Goal: Task Accomplishment & Management: Complete application form

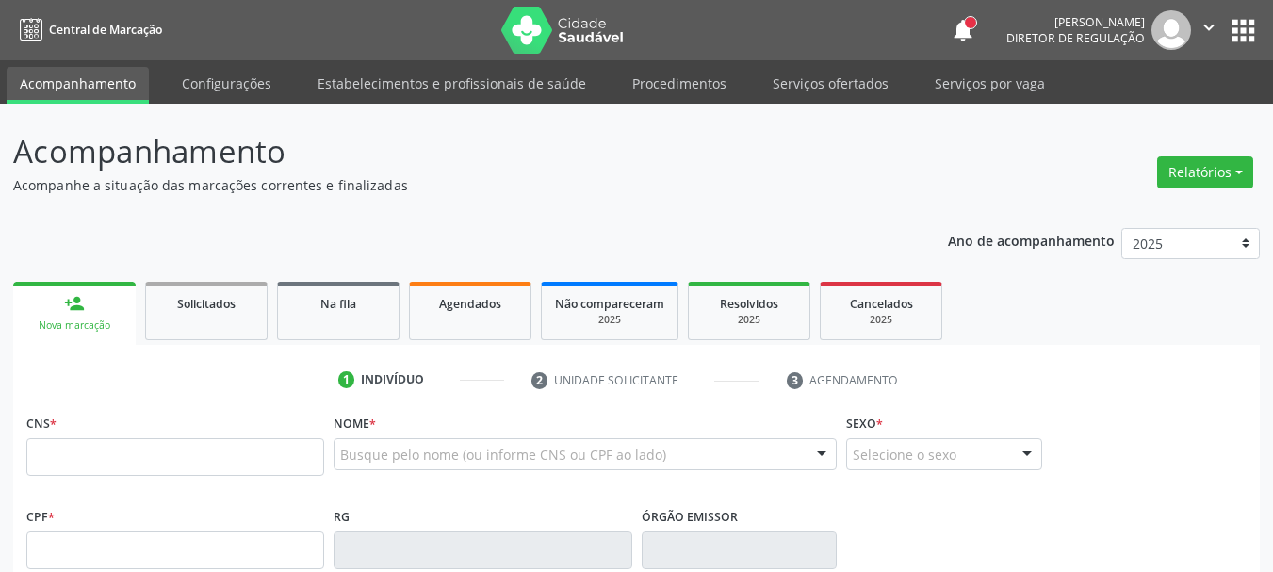
click at [137, 456] on input "text" at bounding box center [175, 457] width 298 height 38
click at [825, 82] on link "Serviços ofertados" at bounding box center [830, 83] width 142 height 33
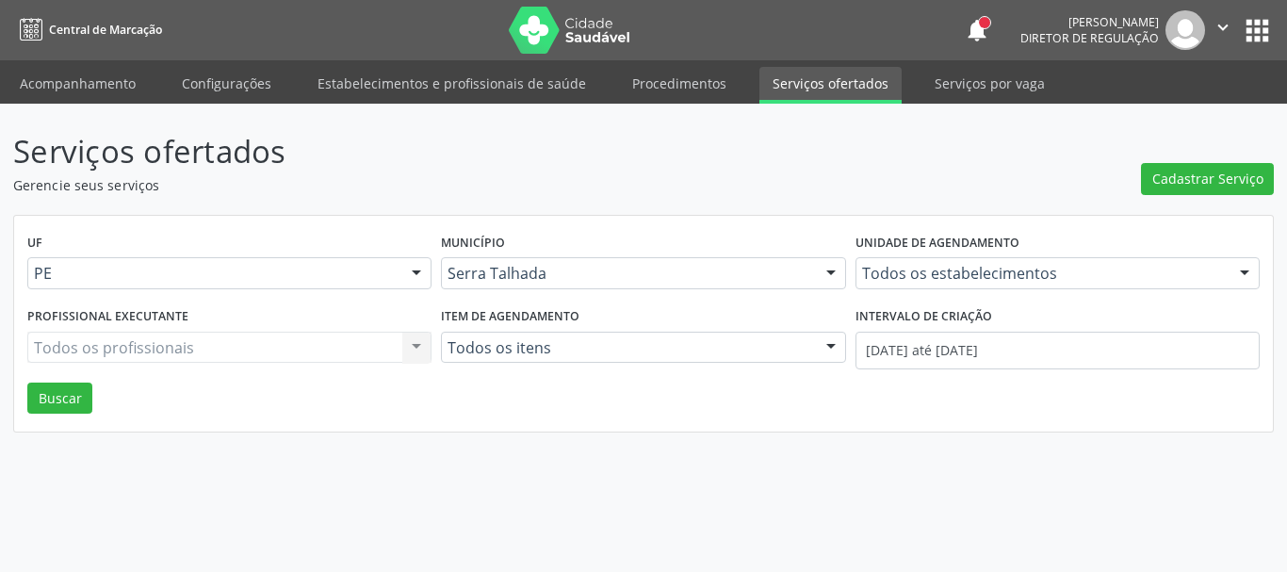
click at [913, 264] on div "Todos os estabelecimentos" at bounding box center [1058, 273] width 404 height 32
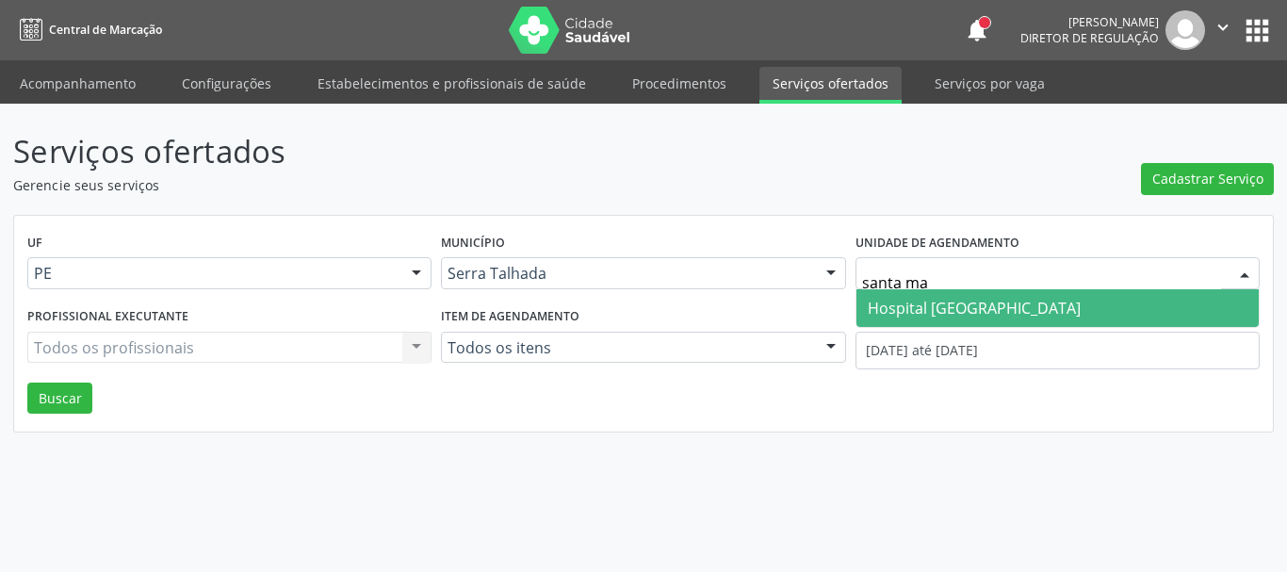
type input "santa mar"
click at [895, 309] on span "Hospital [GEOGRAPHIC_DATA]" at bounding box center [974, 308] width 213 height 21
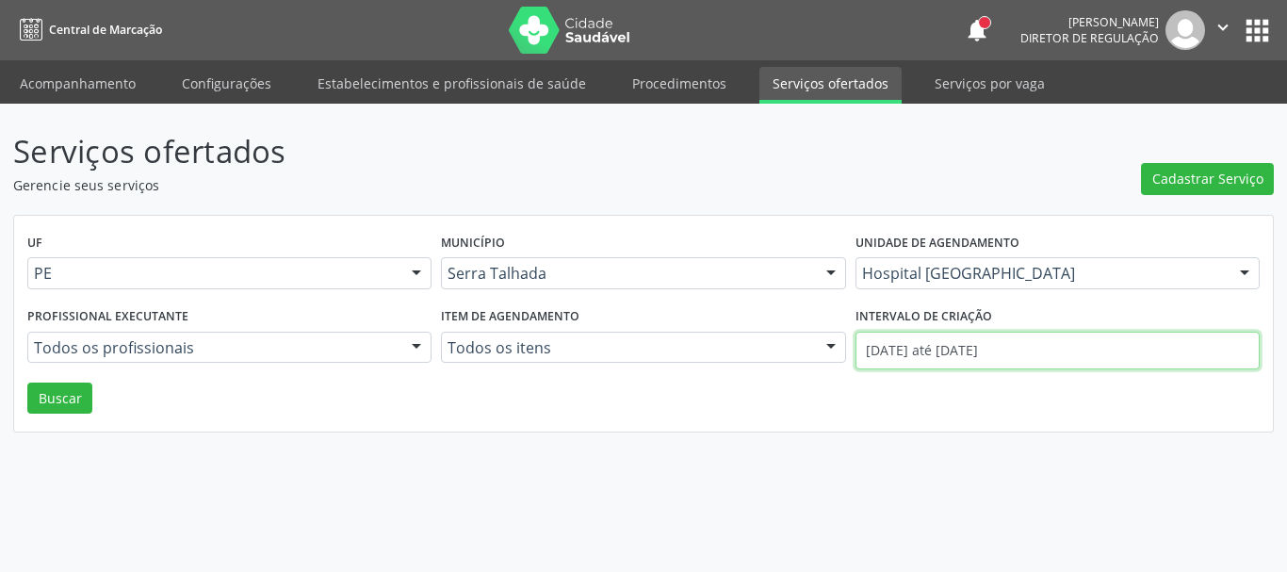
click at [918, 352] on input "01/08/2025 até 13/08/2025" at bounding box center [1058, 351] width 404 height 38
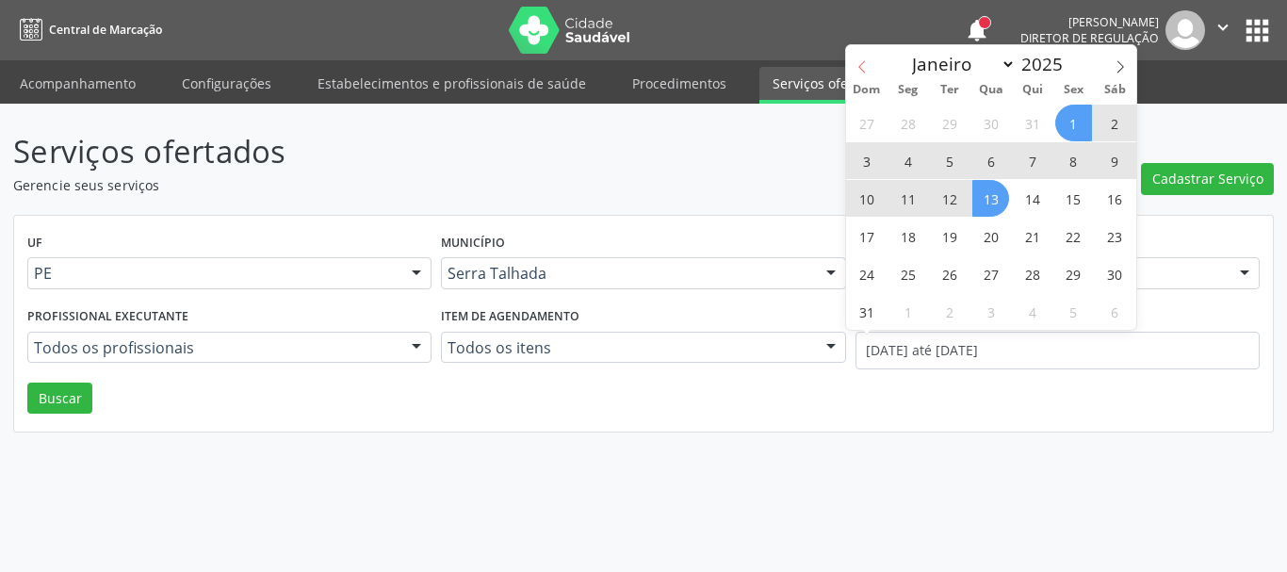
click at [873, 58] on span at bounding box center [862, 61] width 32 height 32
select select "6"
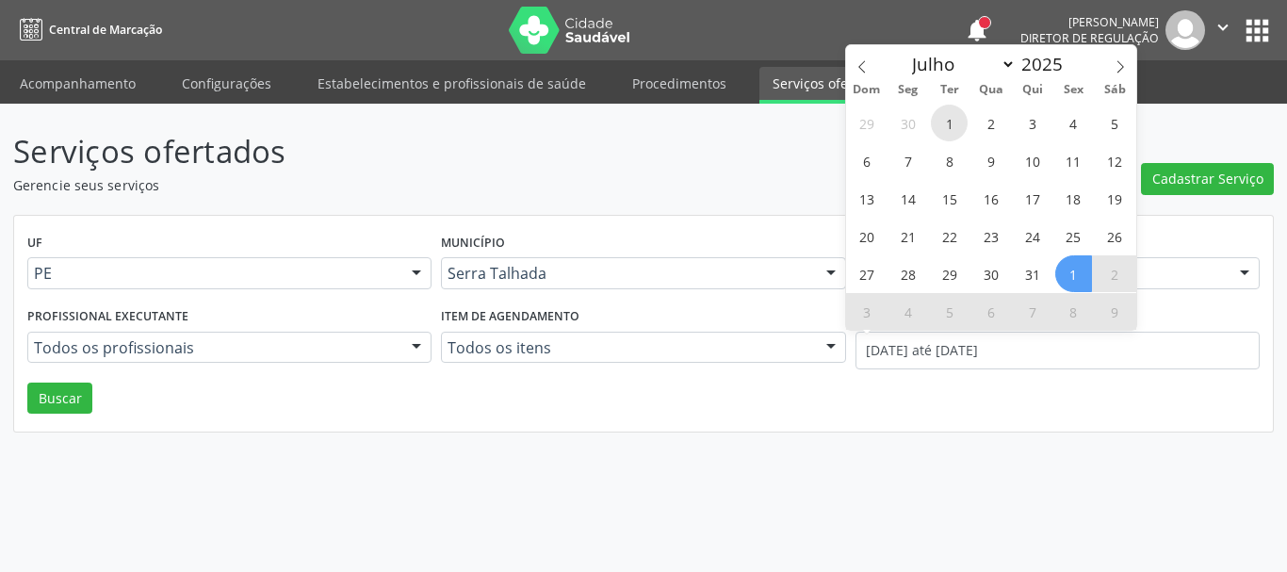
click at [941, 119] on span "1" at bounding box center [949, 123] width 37 height 37
type input "01/07/2025"
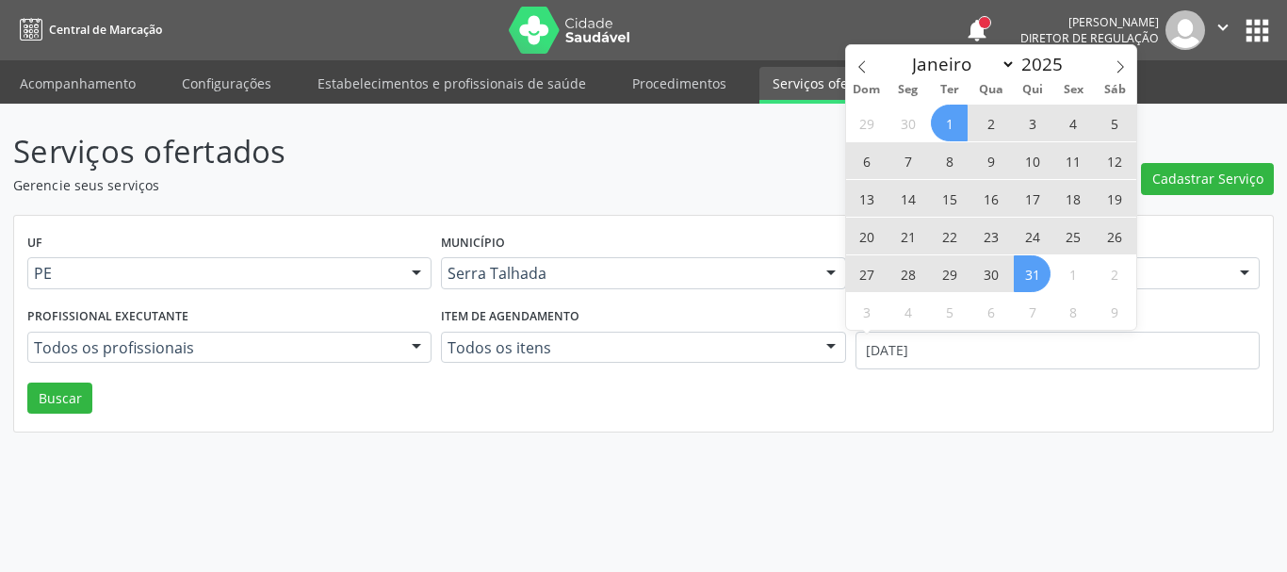
click at [1024, 272] on span "31" at bounding box center [1032, 273] width 37 height 37
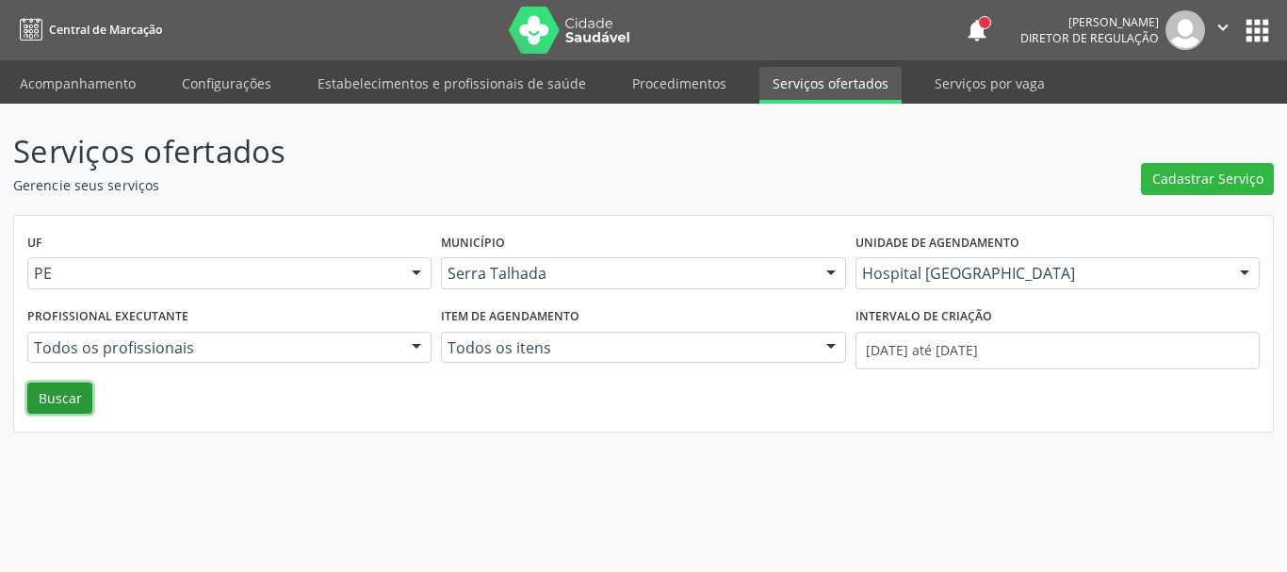
click at [27, 400] on button "Buscar" at bounding box center [59, 399] width 65 height 32
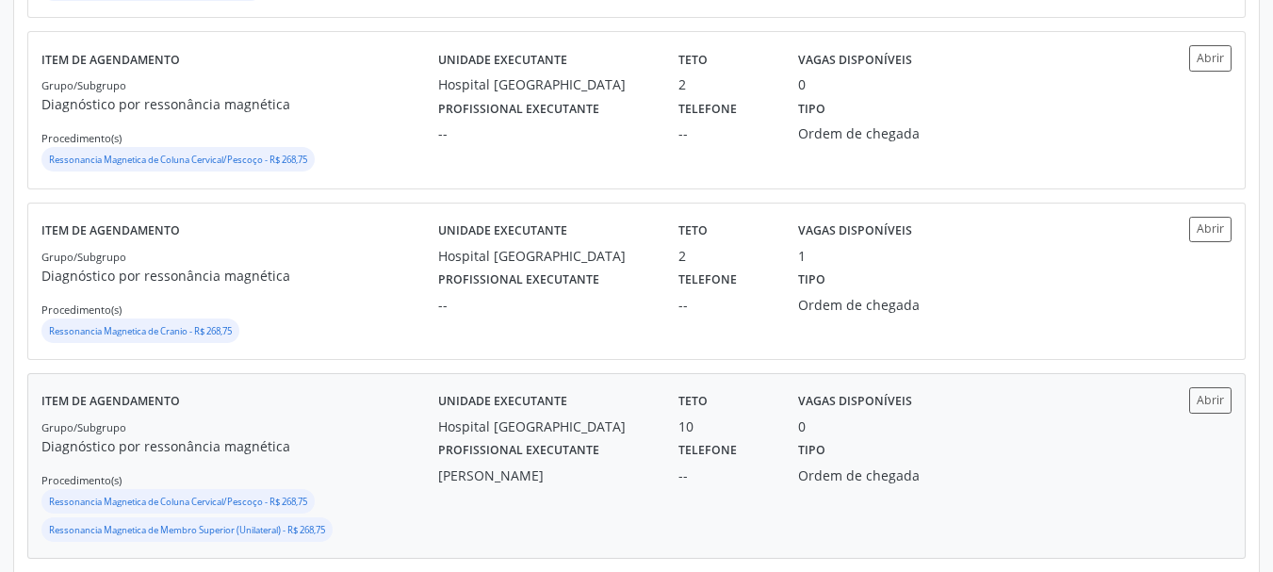
scroll to position [947, 0]
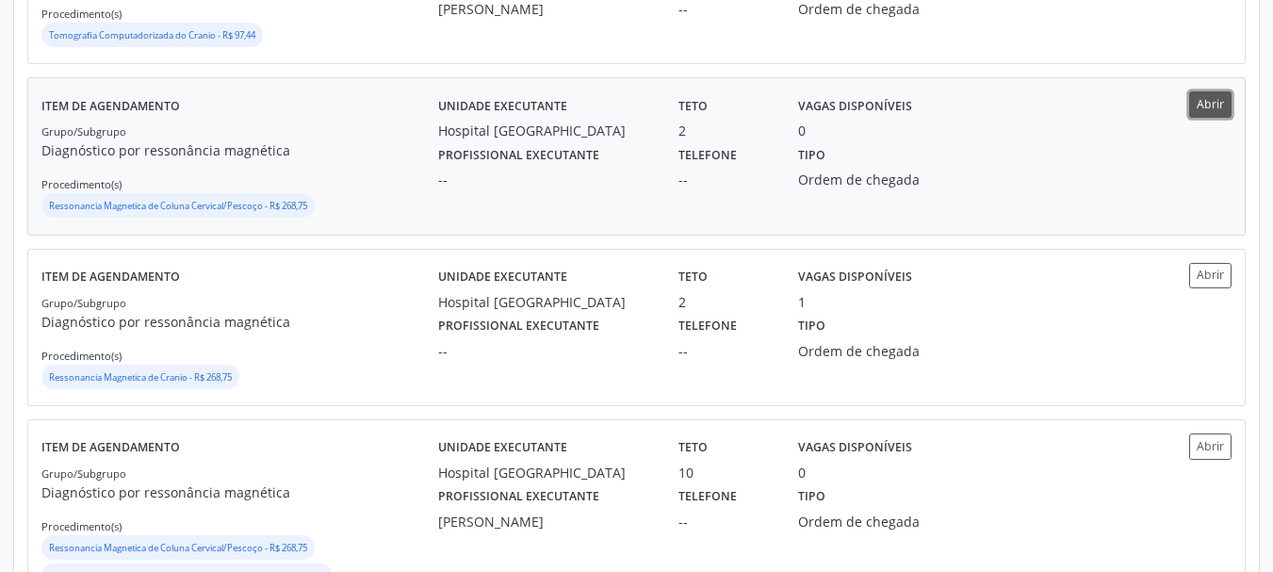
click at [1222, 102] on button "Abrir" at bounding box center [1210, 103] width 42 height 25
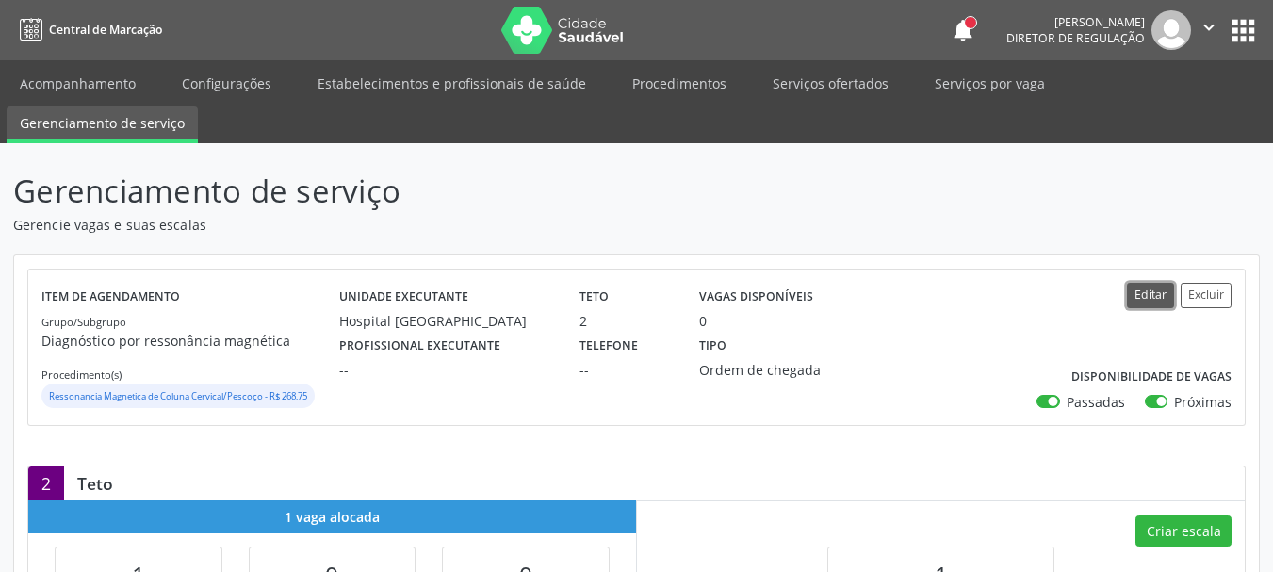
click at [1160, 289] on button "Editar" at bounding box center [1150, 295] width 47 height 25
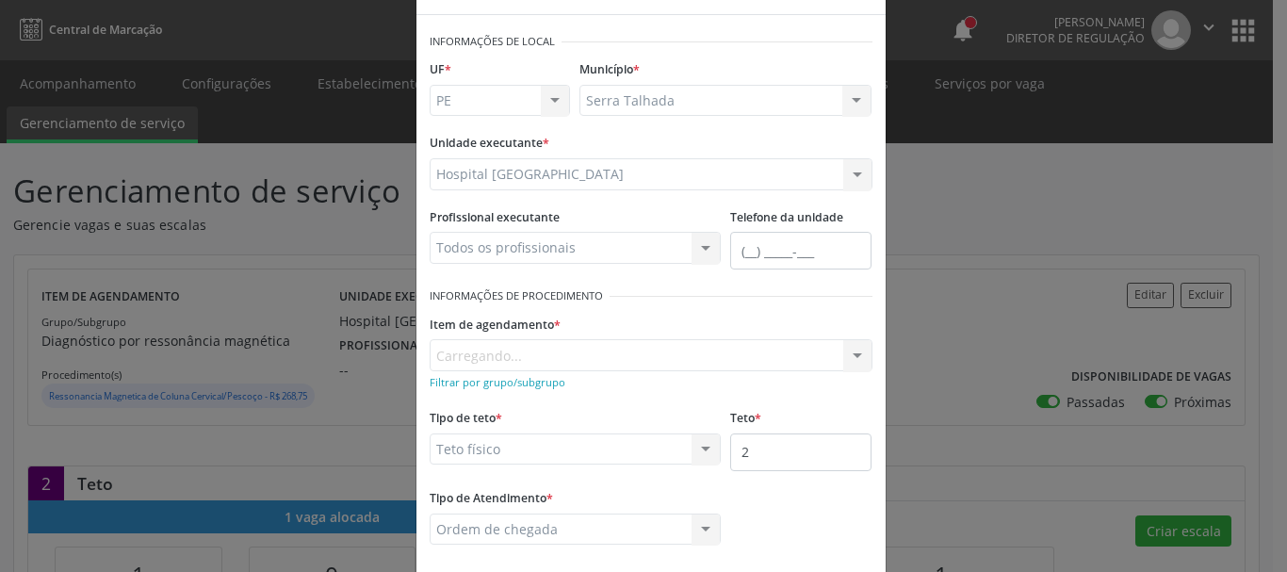
scroll to position [94, 0]
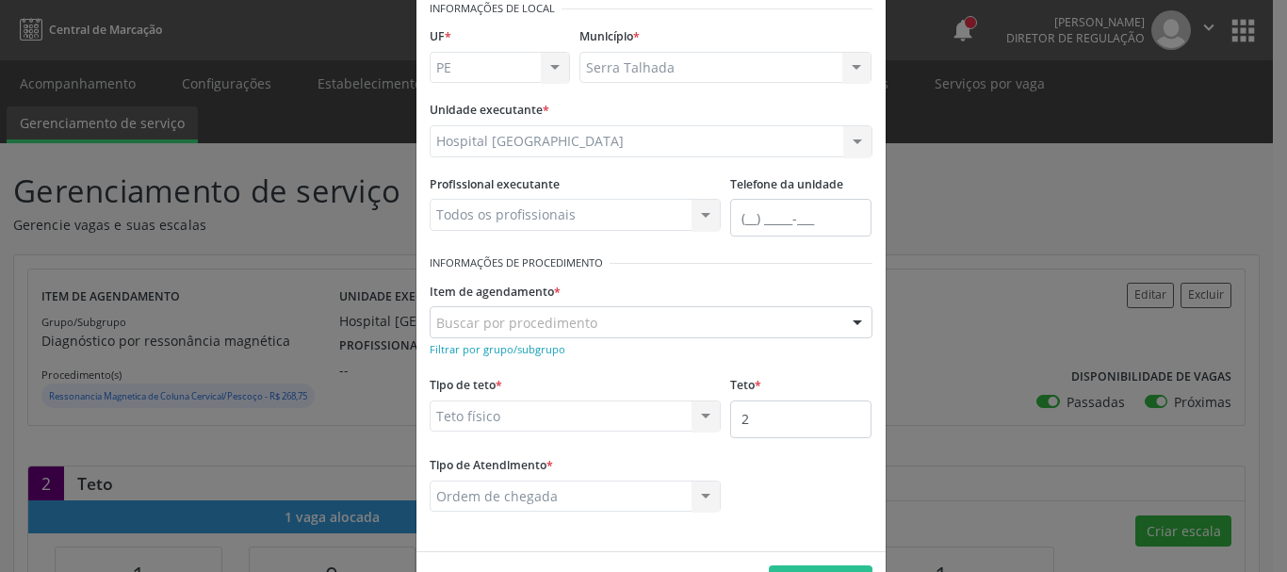
click at [612, 324] on div "Buscar por procedimento" at bounding box center [651, 322] width 443 height 32
click at [844, 320] on div at bounding box center [857, 323] width 28 height 32
click at [611, 322] on div "Buscar por procedimento" at bounding box center [651, 322] width 443 height 32
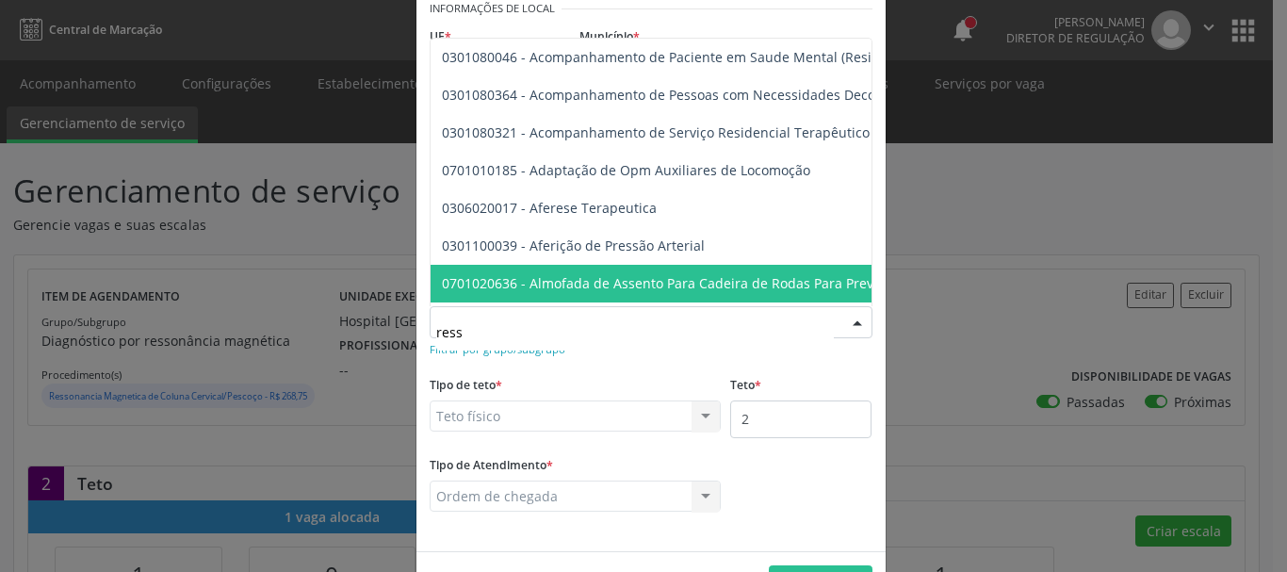
type input "resso"
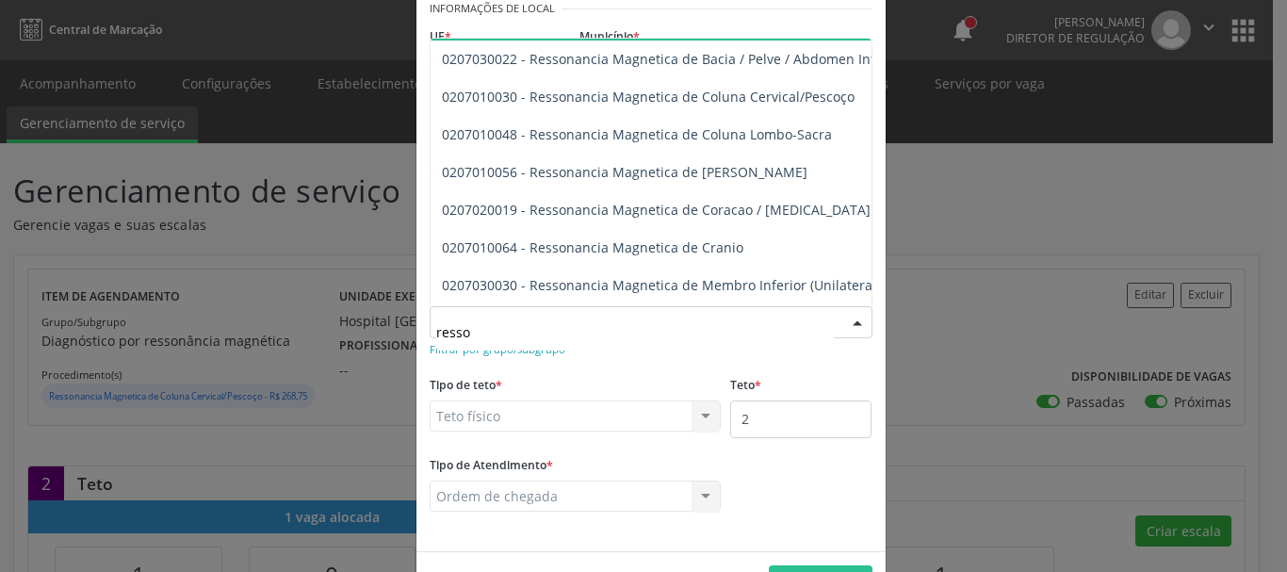
scroll to position [188, 0]
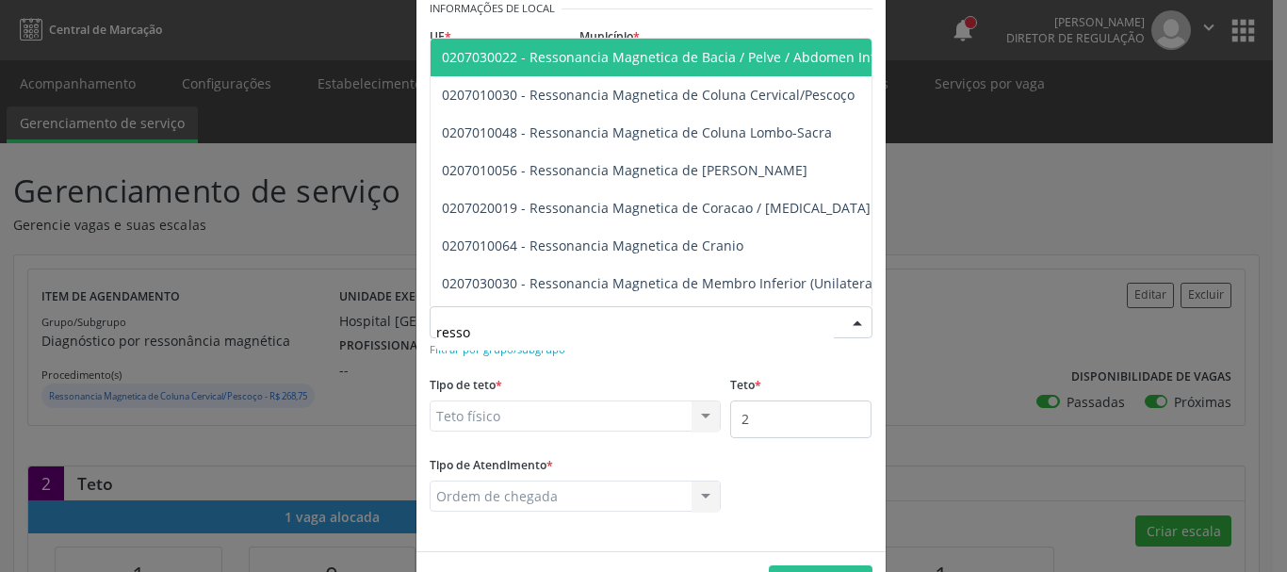
click at [763, 68] on span "0207030022 - Ressonancia Magnetica de Bacia / Pelve / Abdomen Inferior" at bounding box center [852, 58] width 843 height 38
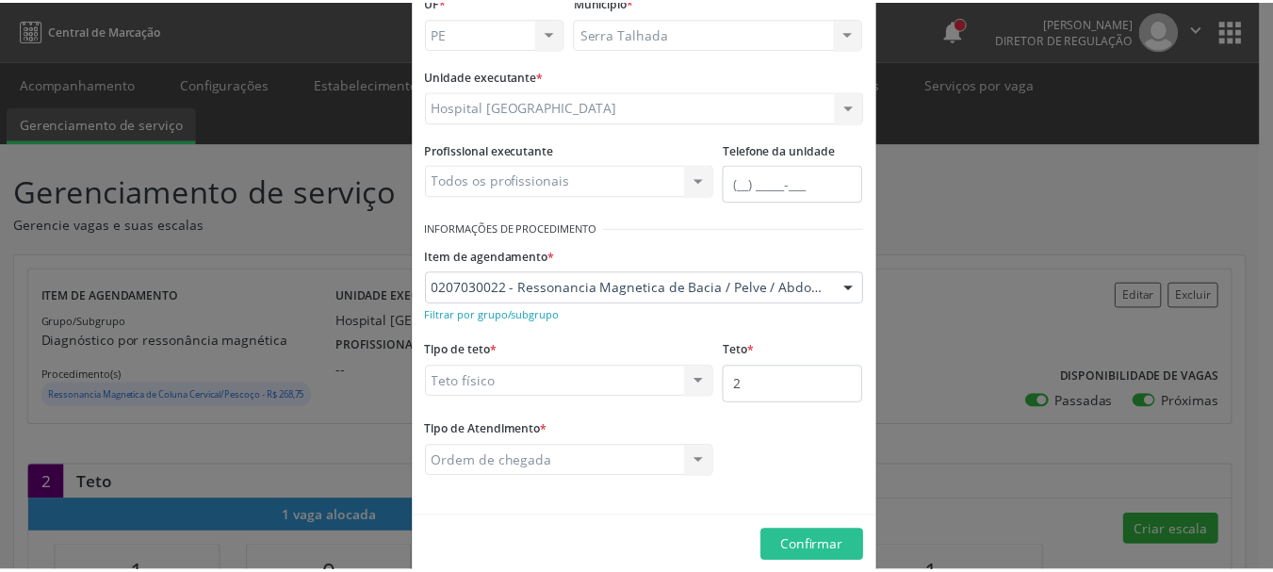
scroll to position [156, 0]
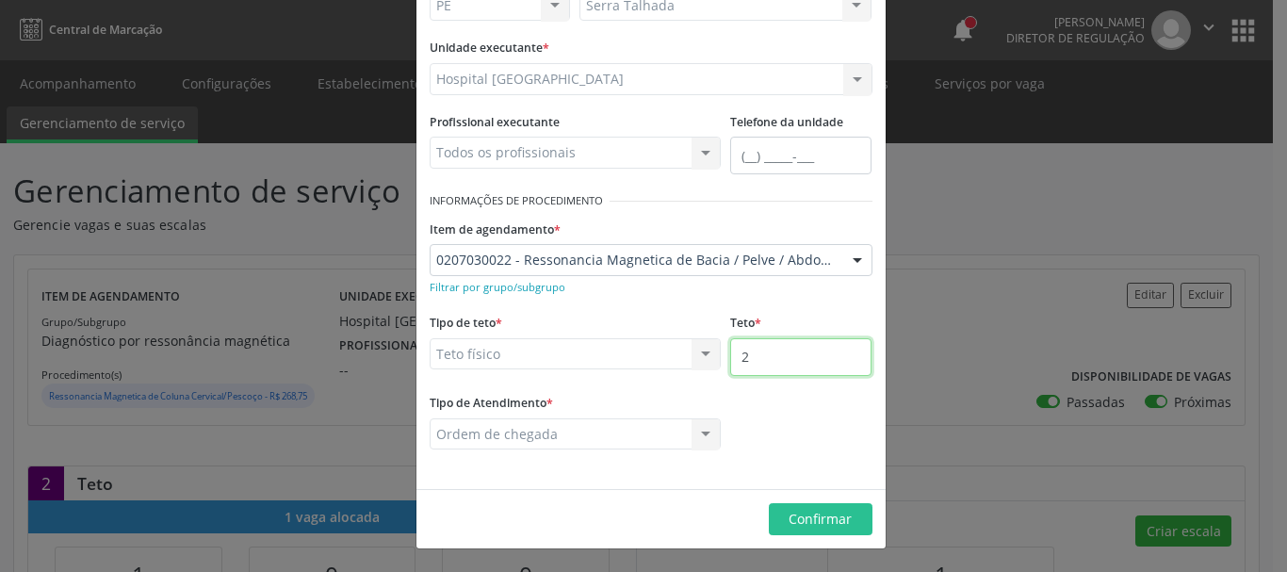
click at [762, 363] on input "2" at bounding box center [800, 357] width 141 height 38
type input "3"
click at [823, 535] on footer "Confirmar" at bounding box center [650, 518] width 469 height 59
click at [835, 523] on span "Confirmar" at bounding box center [820, 519] width 63 height 18
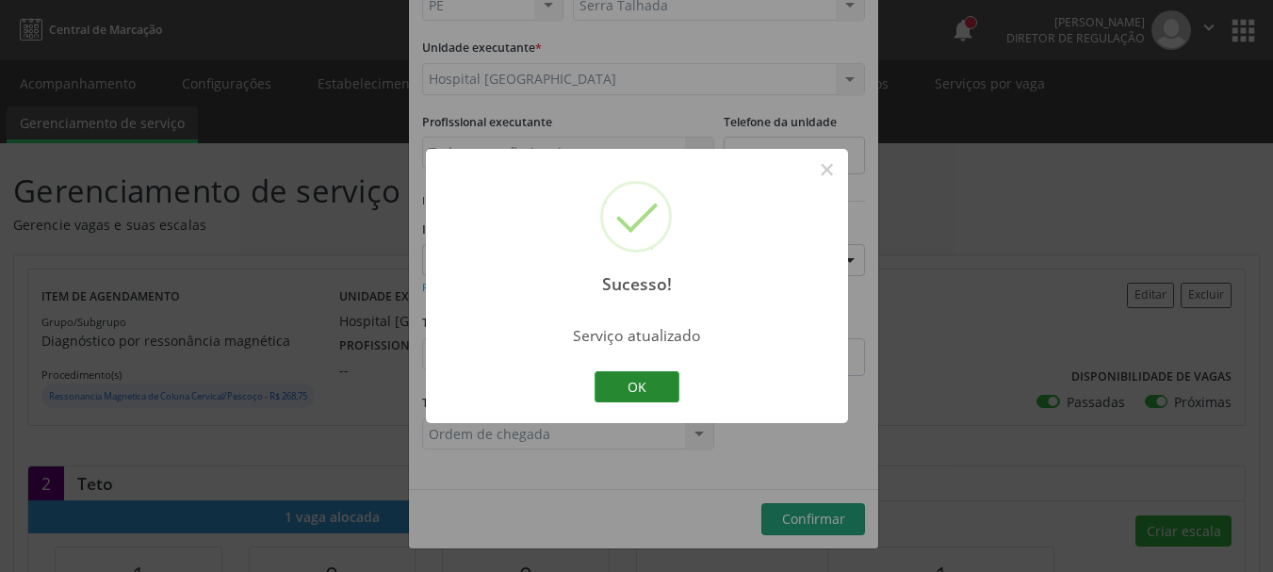
click at [648, 398] on button "OK" at bounding box center [637, 387] width 85 height 32
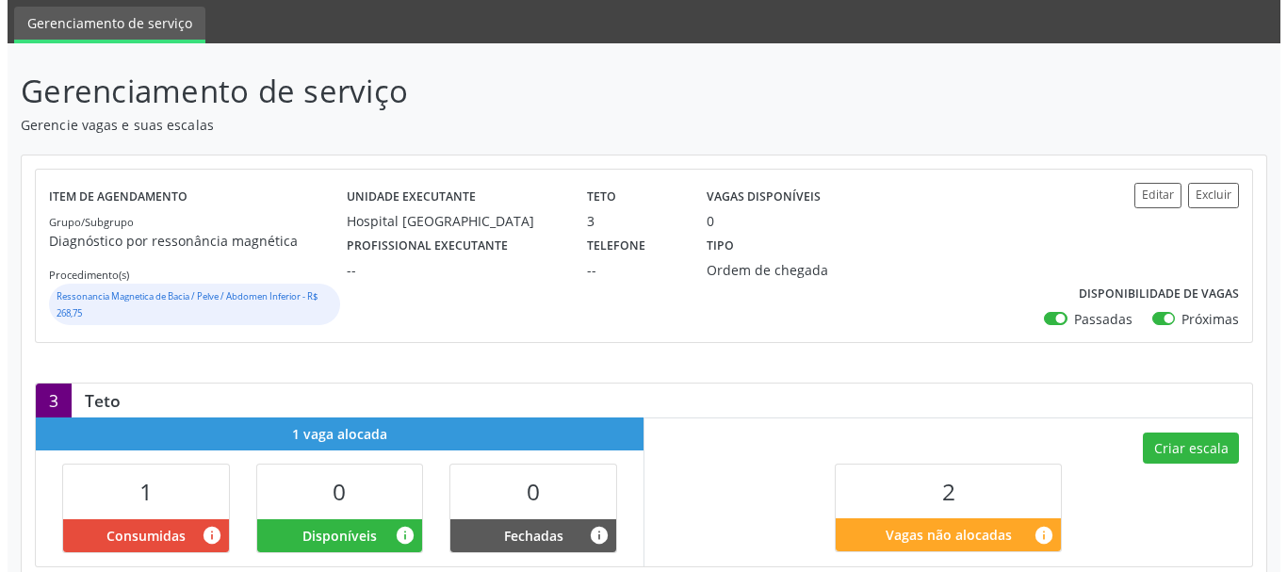
scroll to position [377, 0]
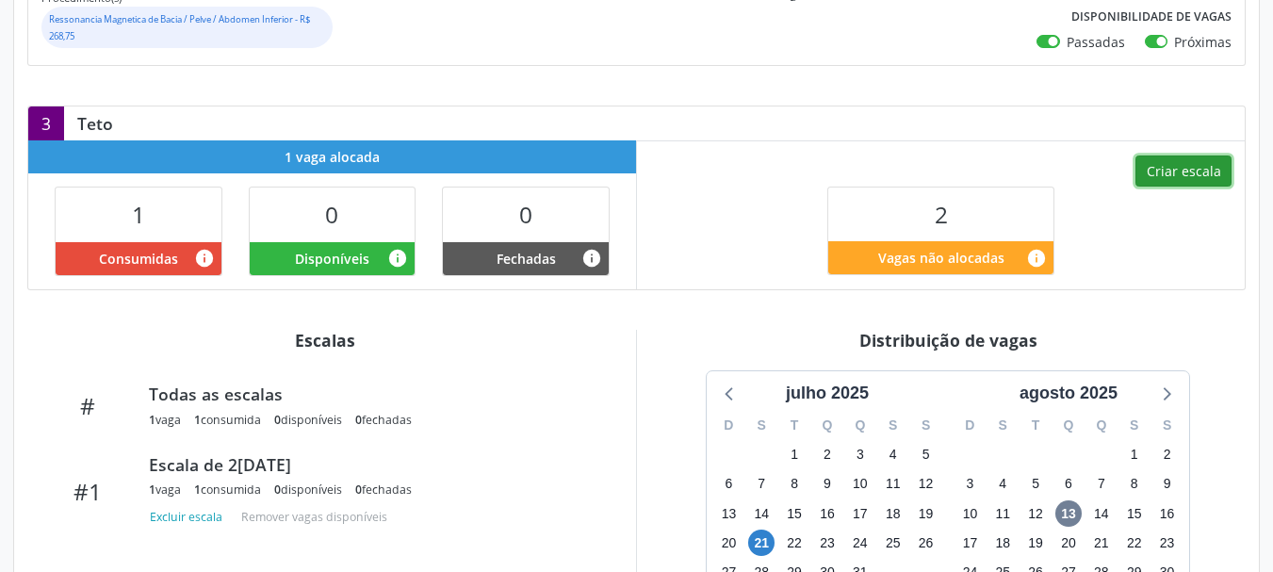
click at [1182, 172] on button "Criar escala" at bounding box center [1183, 171] width 96 height 32
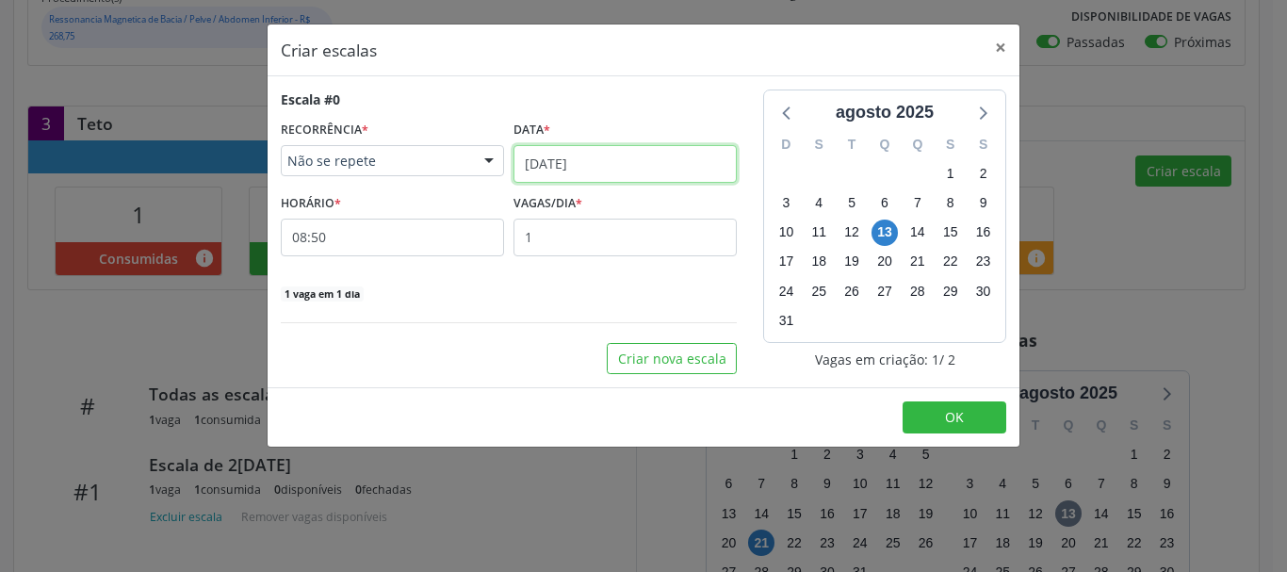
click at [601, 160] on input "[DATE]" at bounding box center [625, 164] width 223 height 38
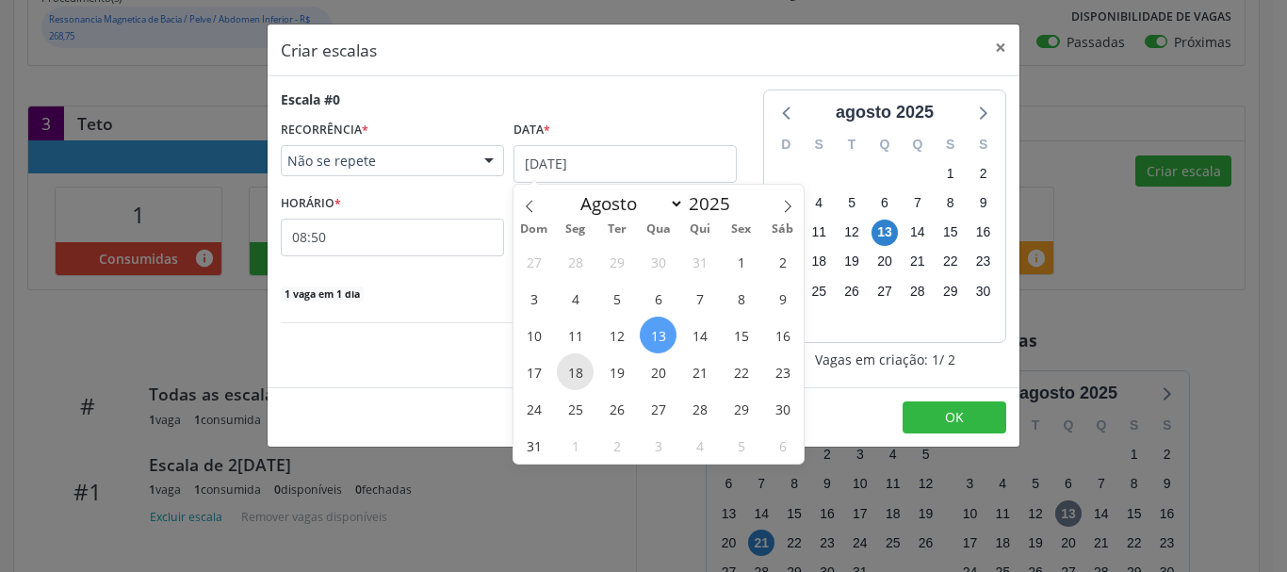
click at [583, 369] on span "18" at bounding box center [575, 371] width 37 height 37
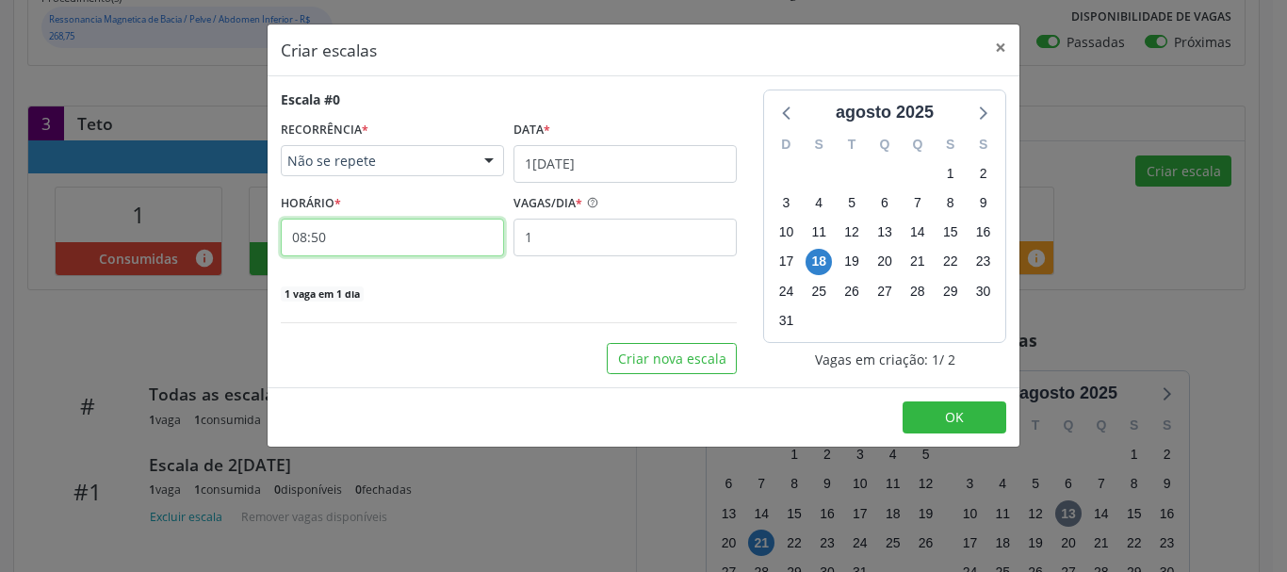
click at [333, 239] on input "08:50" at bounding box center [392, 238] width 223 height 38
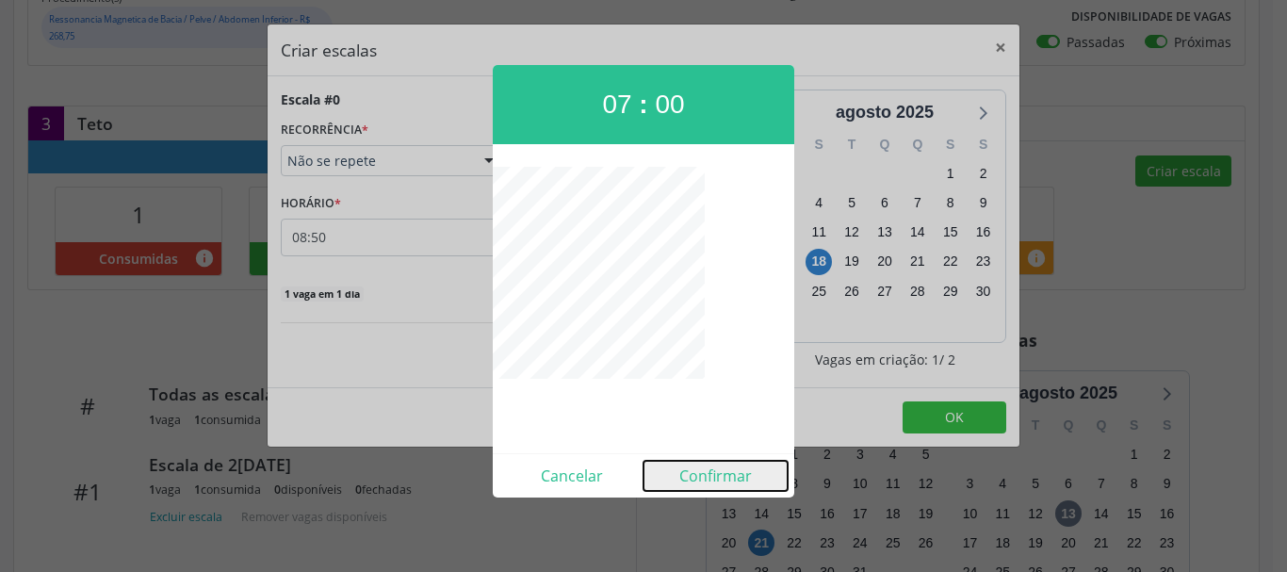
click at [739, 482] on button "Confirmar" at bounding box center [716, 476] width 144 height 30
type input "07:00"
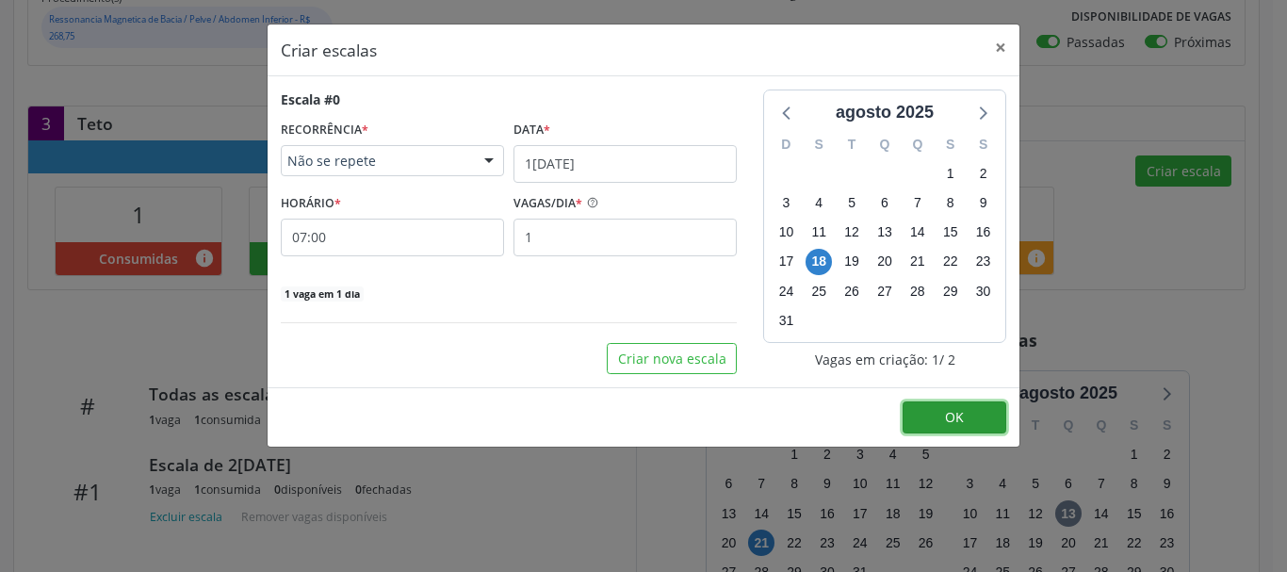
click at [958, 419] on span "OK" at bounding box center [954, 417] width 19 height 18
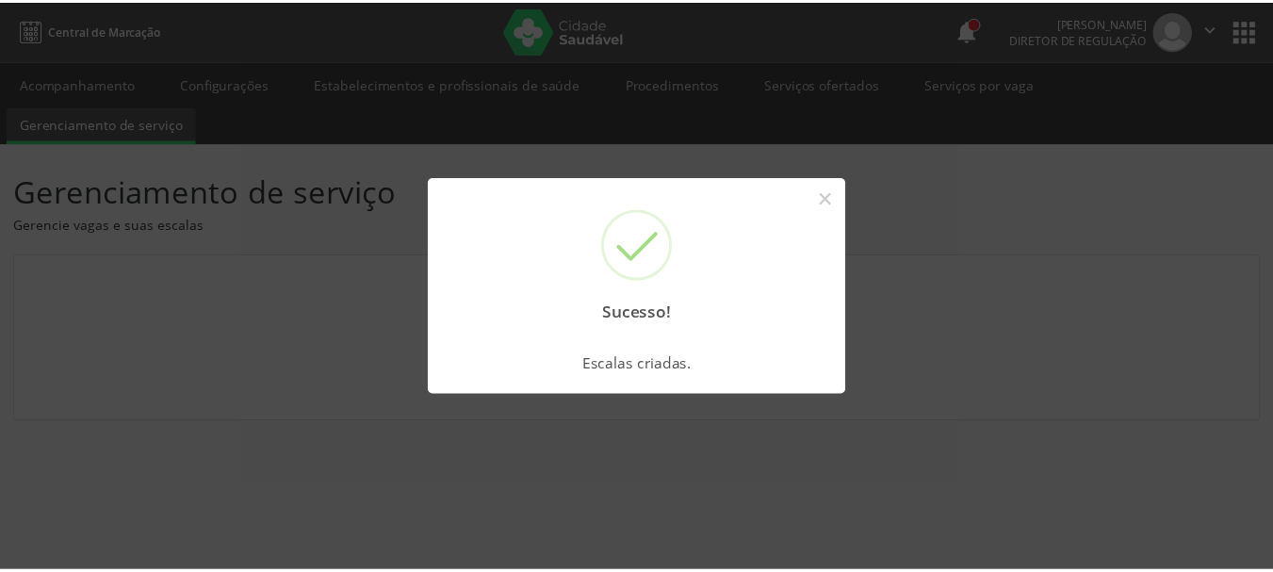
scroll to position [0, 0]
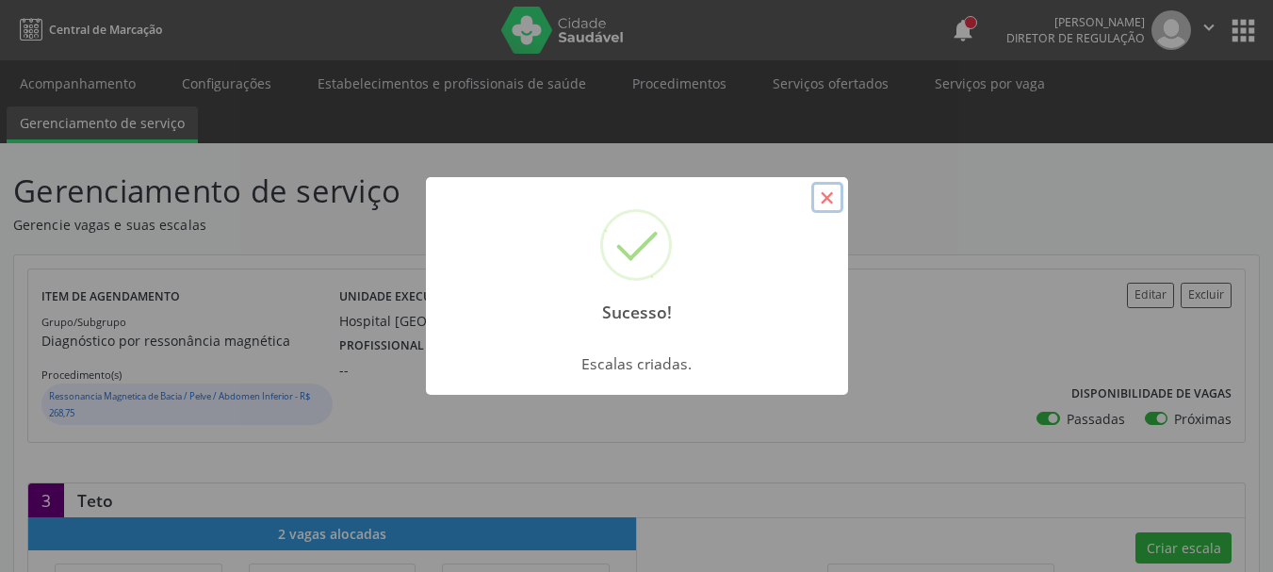
click at [838, 194] on button "×" at bounding box center [827, 198] width 32 height 32
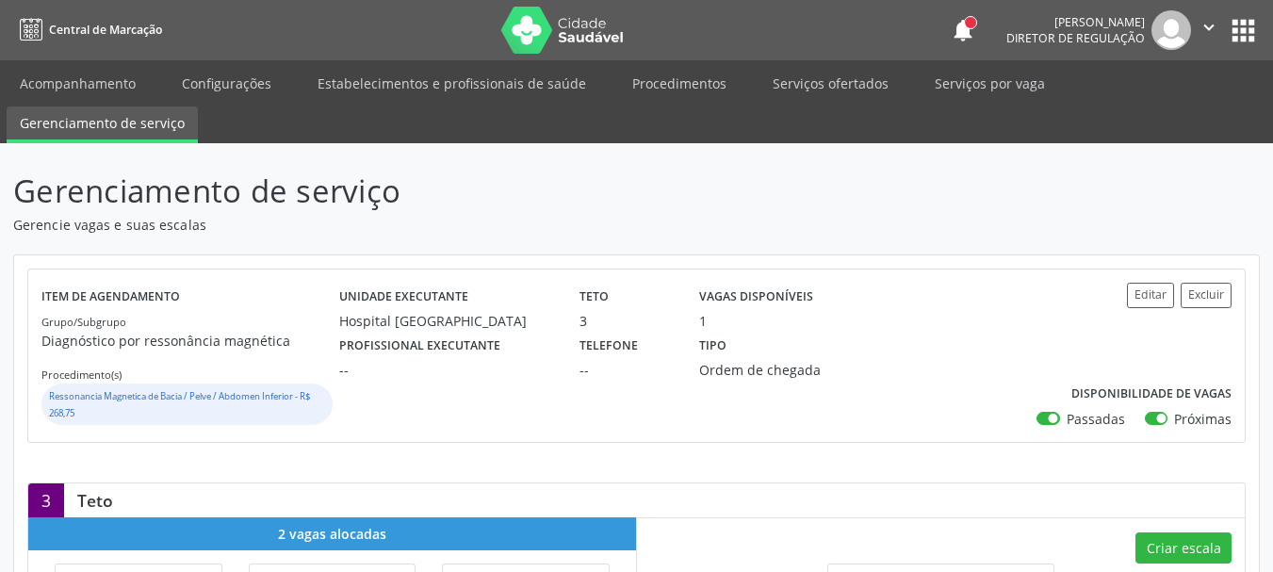
click at [1244, 37] on button "apps" at bounding box center [1243, 30] width 33 height 33
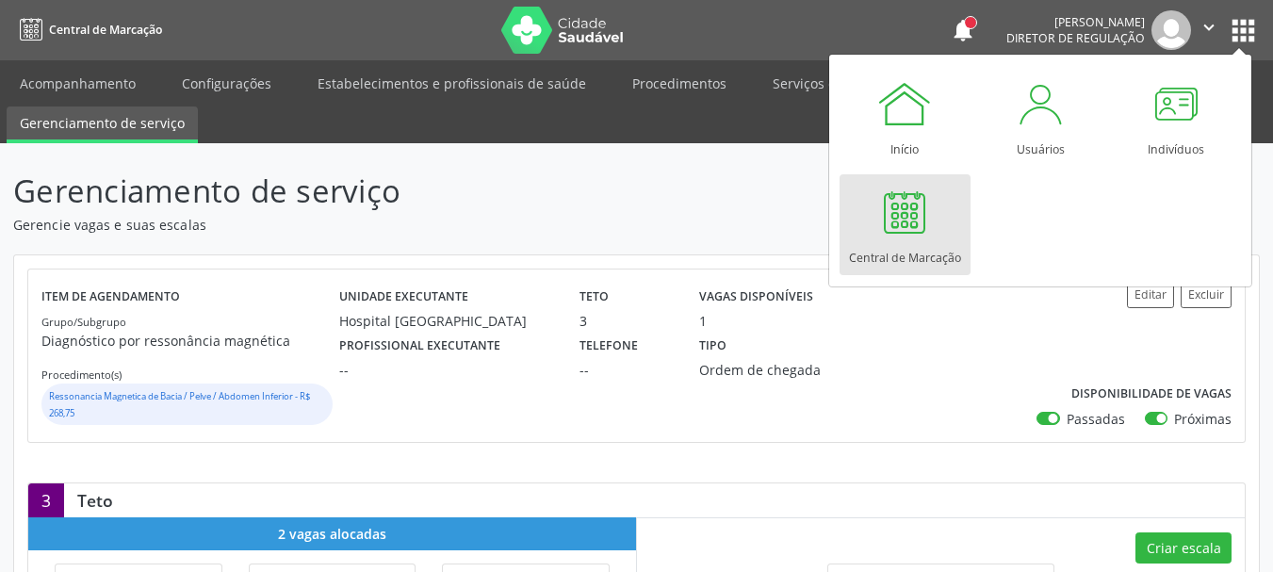
click at [936, 237] on link "Central de Marcação" at bounding box center [905, 224] width 131 height 101
click at [906, 221] on div at bounding box center [904, 212] width 57 height 57
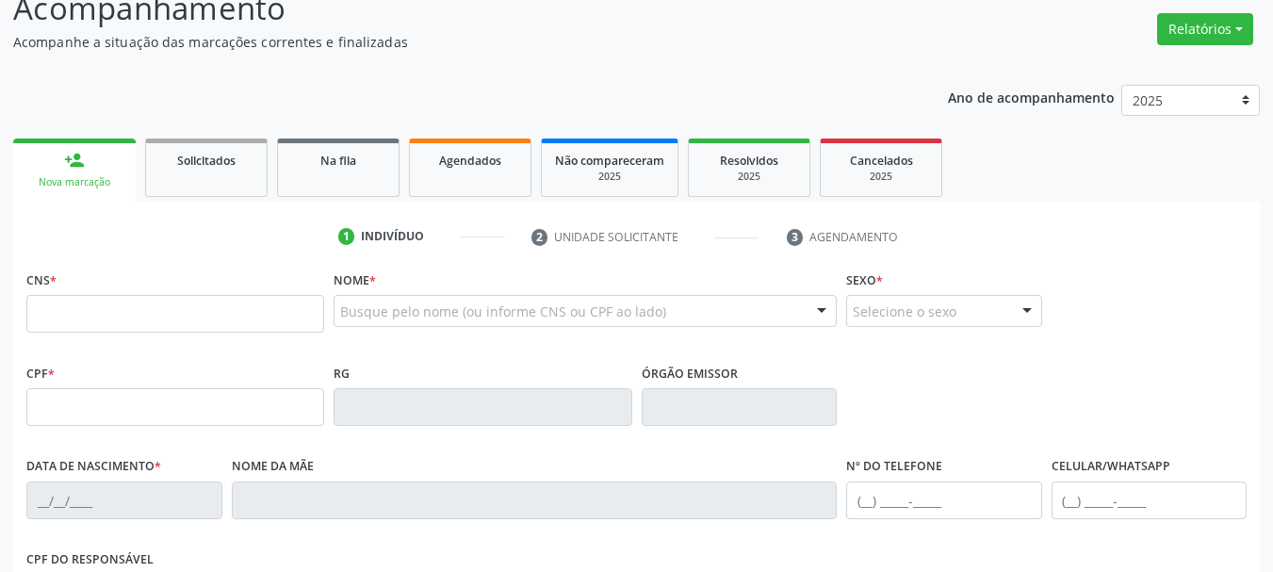
scroll to position [188, 0]
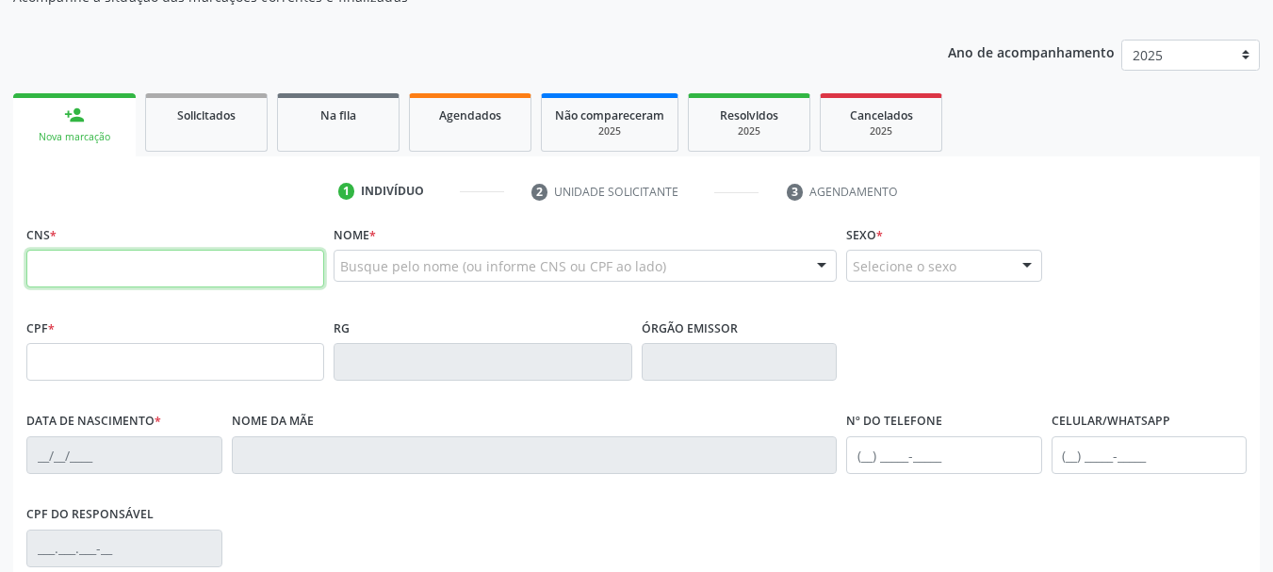
click at [177, 269] on input "text" at bounding box center [175, 269] width 298 height 38
type input "700 0074 9683 9102"
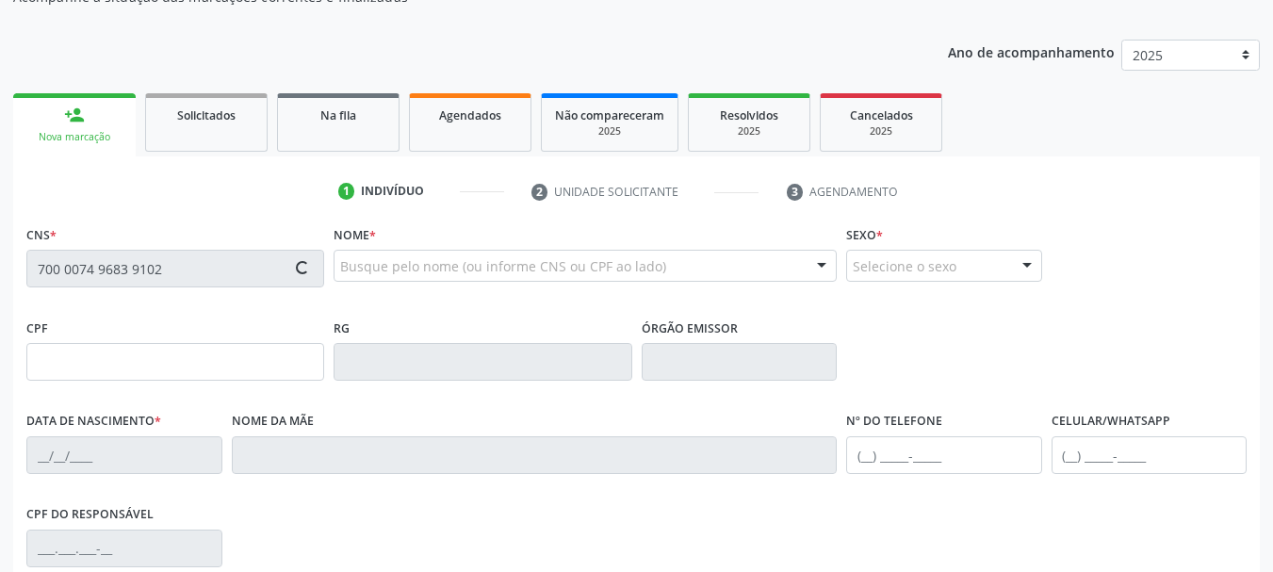
type input "023.981.894-65"
type input "19/09/1952"
type input "Maria Ferreira de Lima"
type input "(87) 99999-9999"
type input "30"
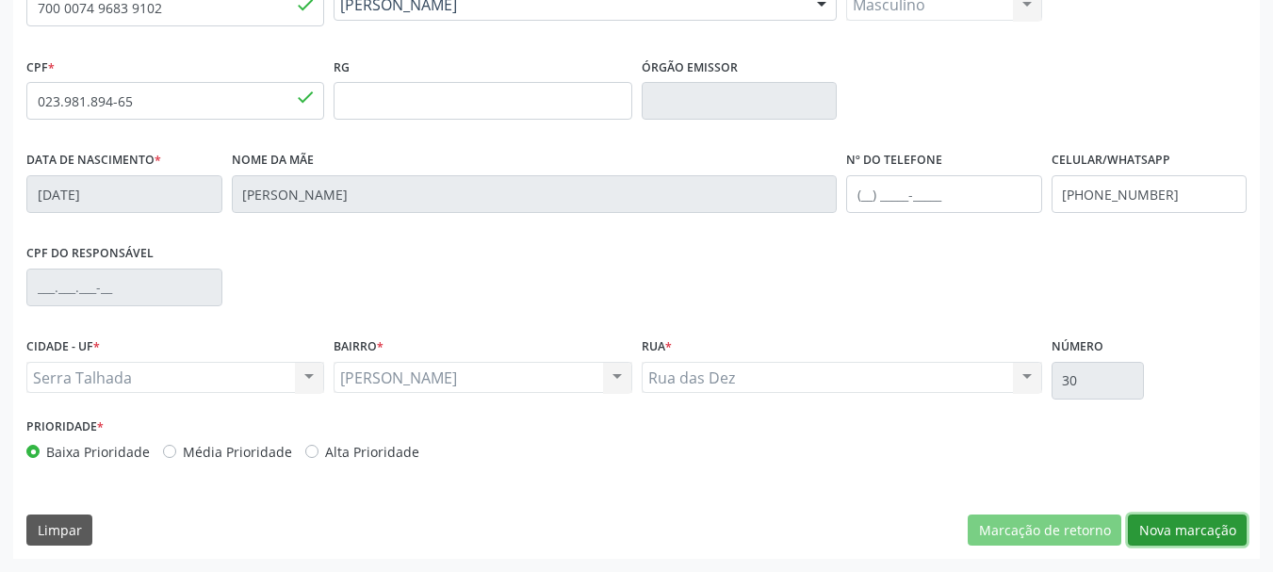
click at [1182, 519] on button "Nova marcação" at bounding box center [1187, 530] width 119 height 32
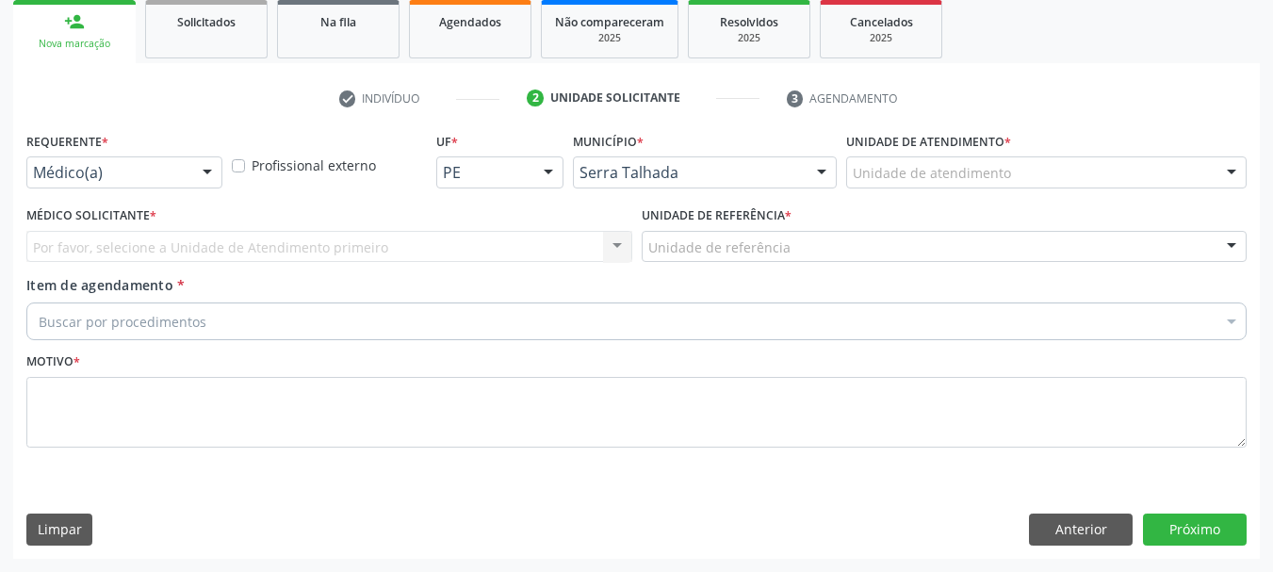
scroll to position [282, 0]
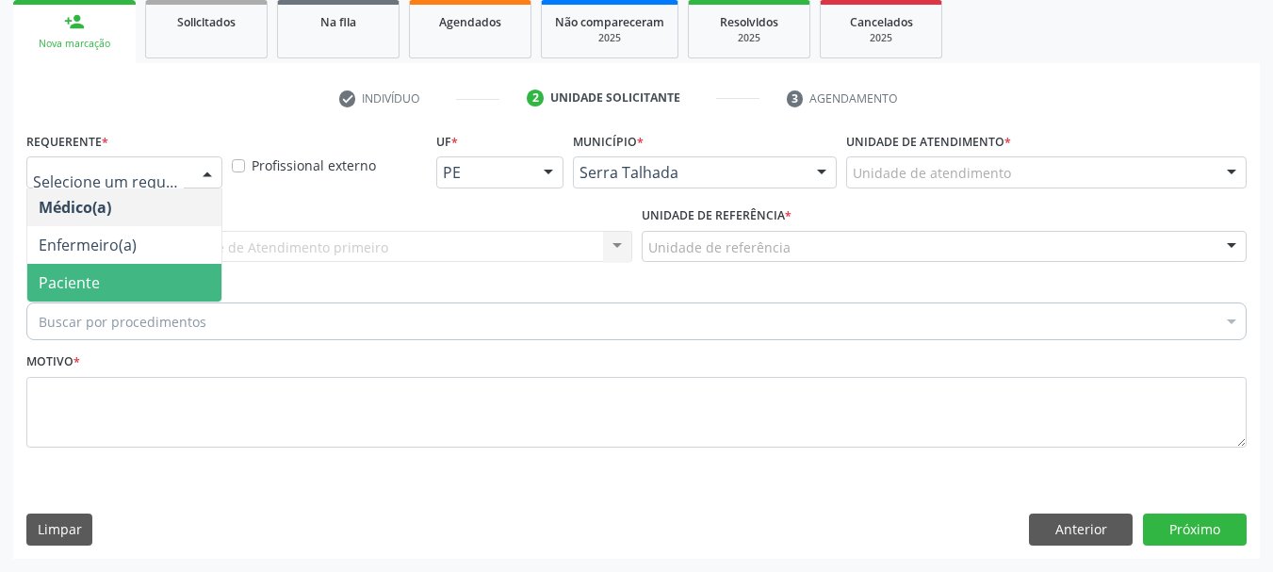
click at [109, 282] on span "Paciente" at bounding box center [124, 283] width 194 height 38
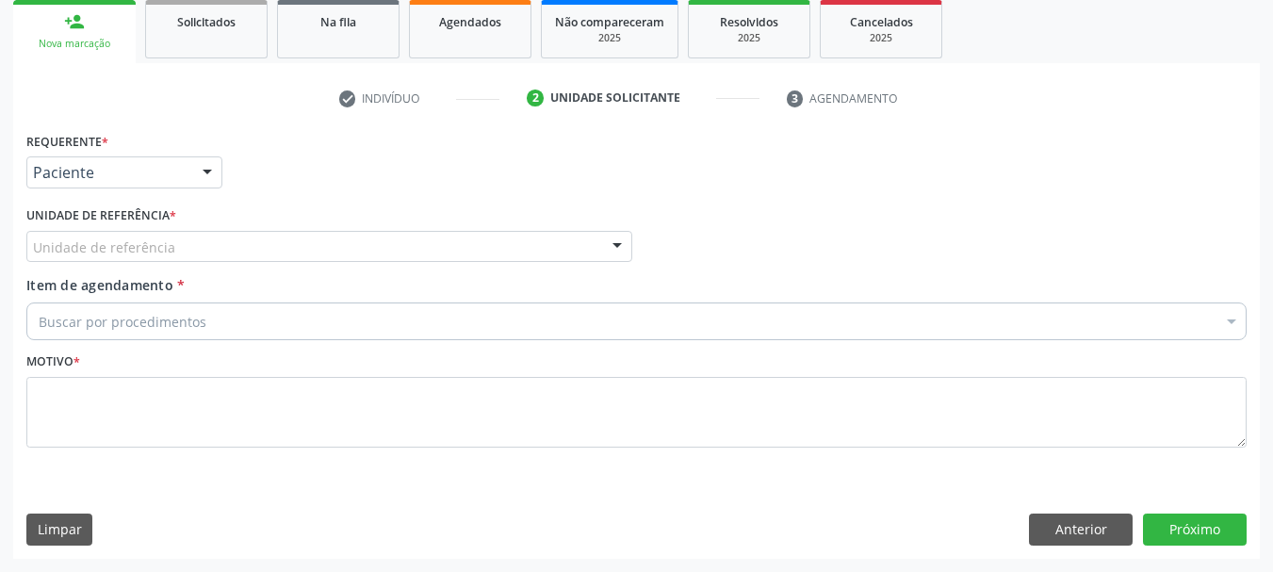
click at [107, 233] on div "Unidade de referência" at bounding box center [329, 247] width 606 height 32
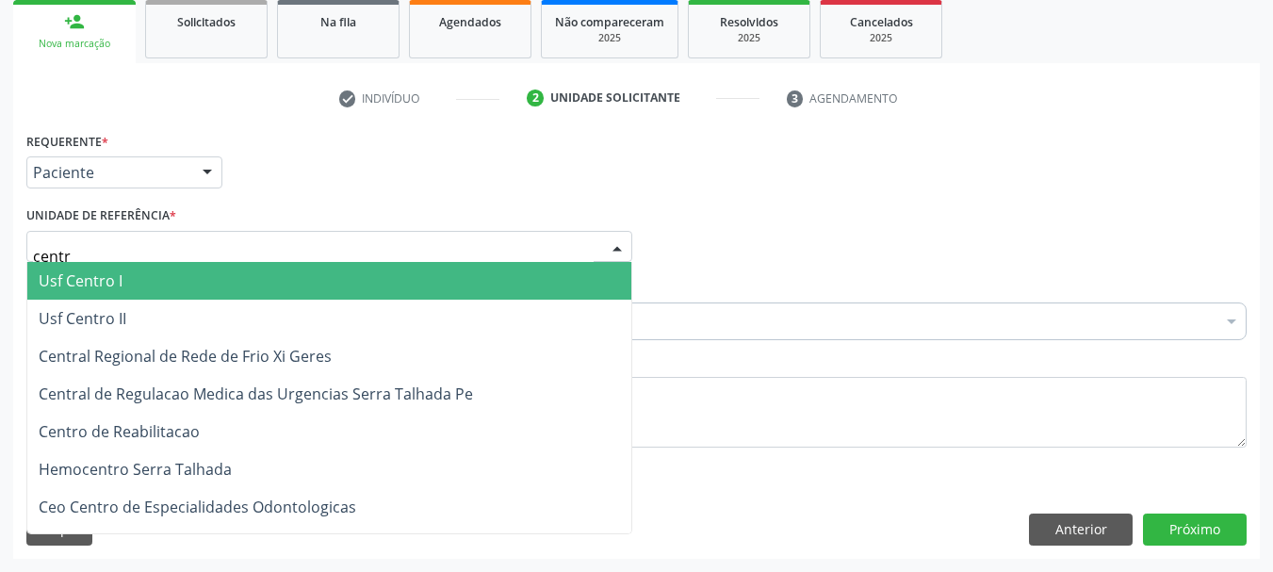
type input "centro"
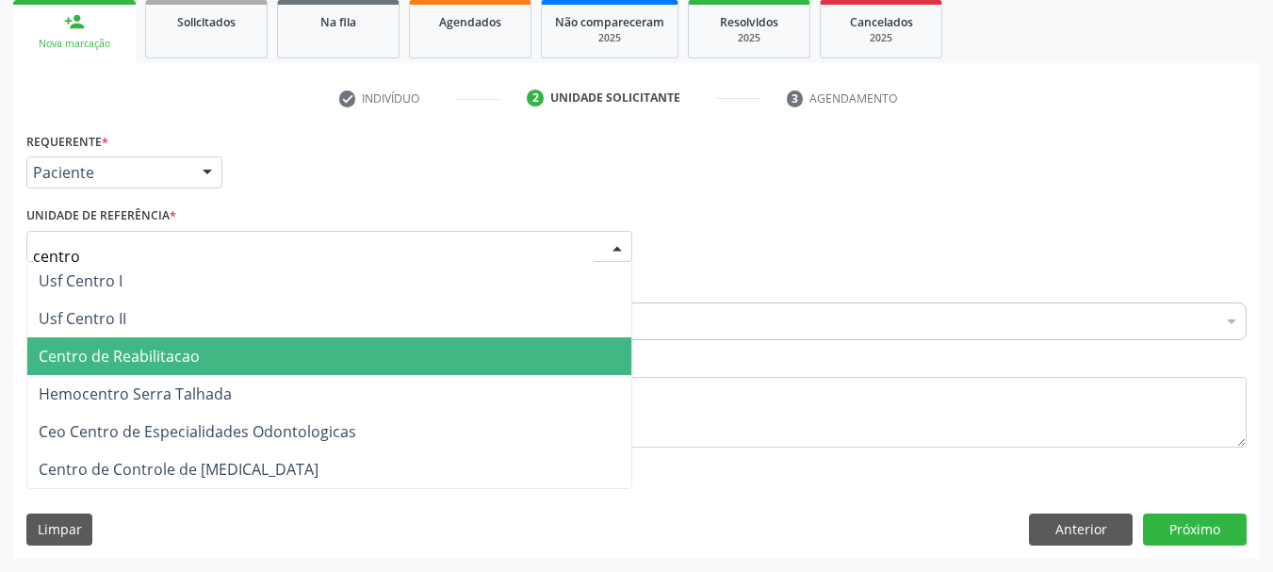
click at [146, 367] on span "Centro de Reabilitacao" at bounding box center [119, 356] width 161 height 21
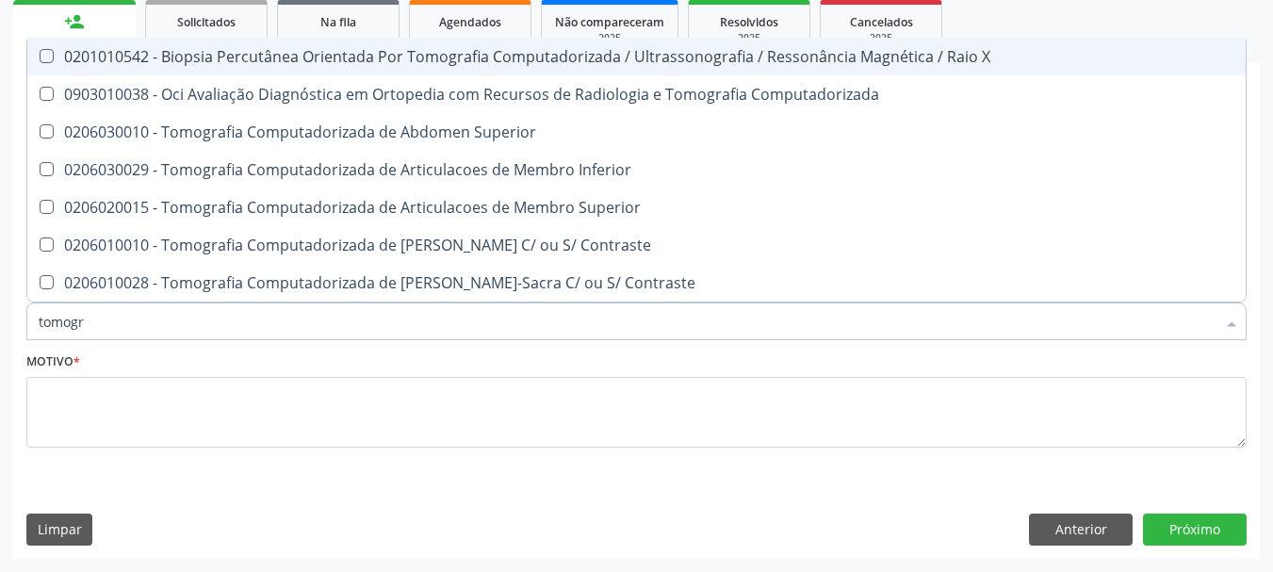
type input "tomogra"
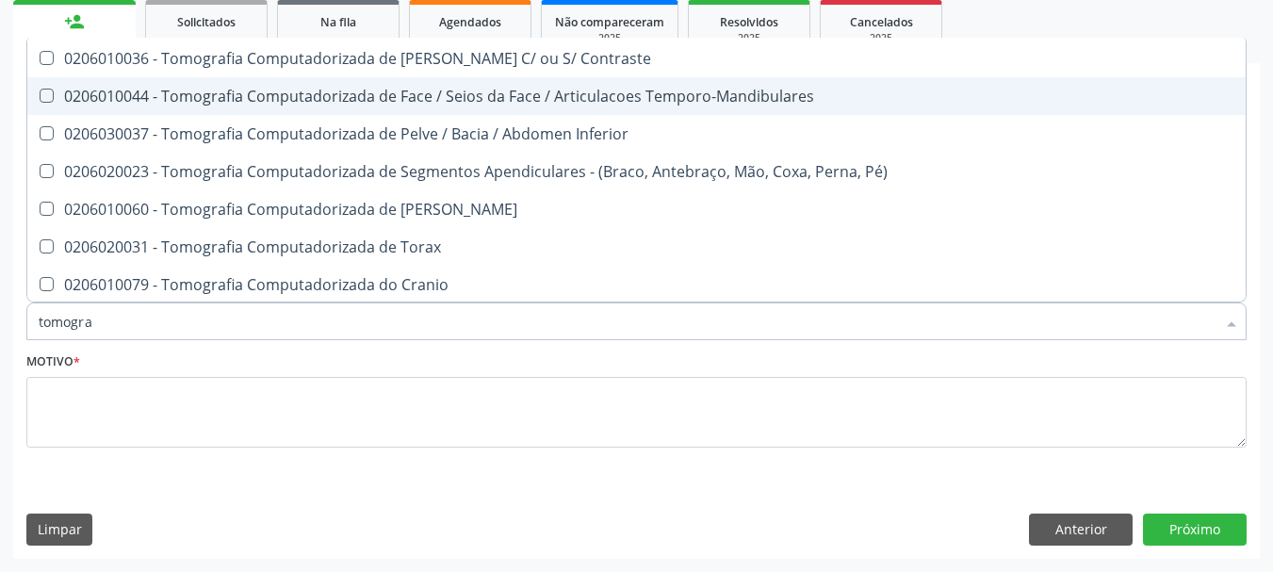
scroll to position [283, 0]
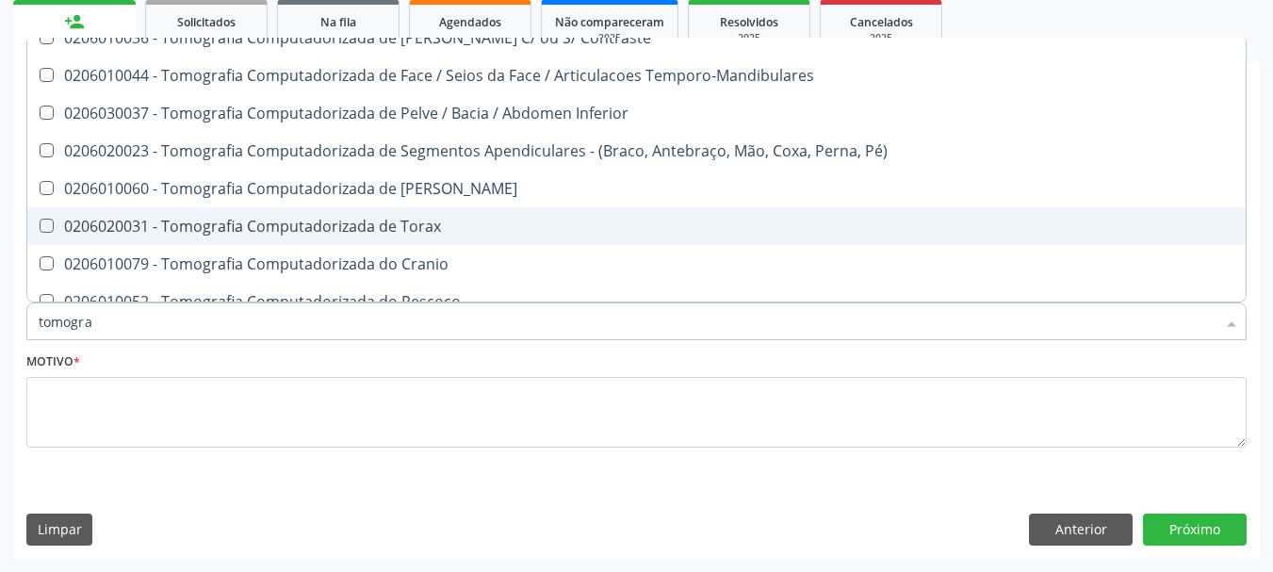
click at [415, 219] on div "0206020031 - Tomografia Computadorizada de Torax" at bounding box center [637, 226] width 1196 height 15
checkbox Torax "true"
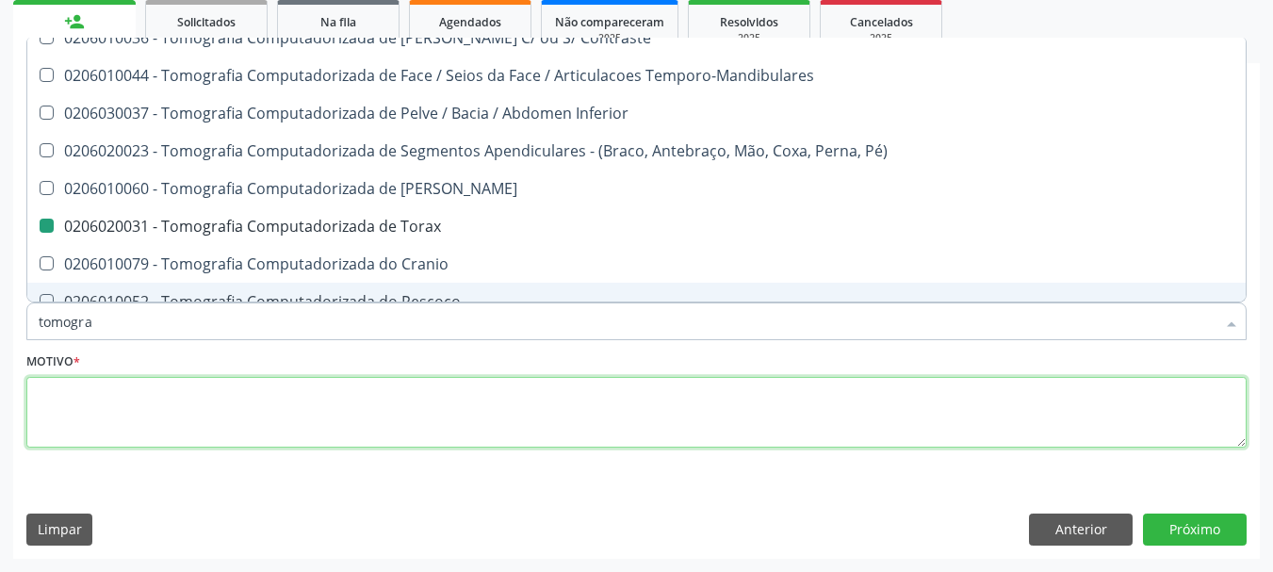
click at [264, 430] on textarea at bounding box center [636, 413] width 1220 height 72
checkbox Computadorizada "true"
checkbox Torax "false"
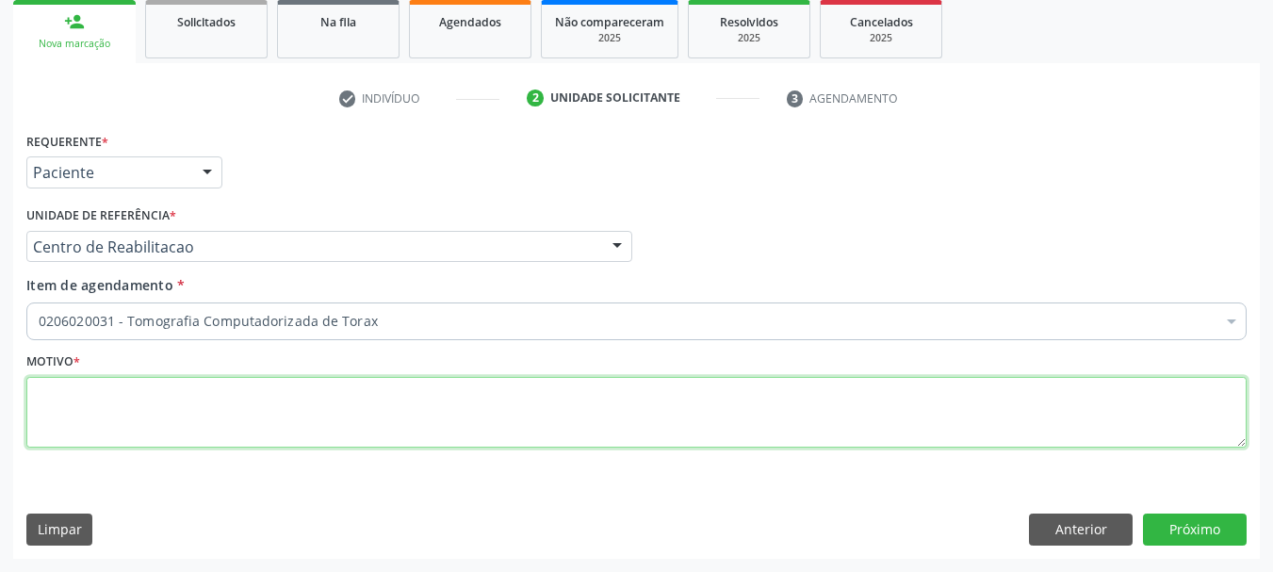
scroll to position [0, 0]
type textarea "..."
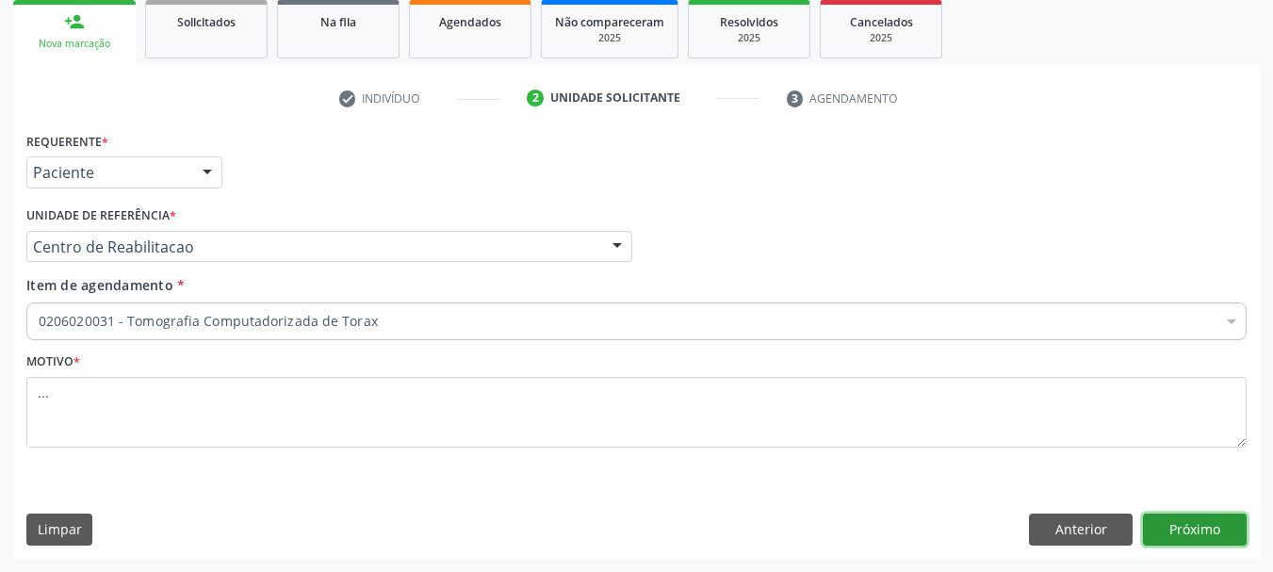
click at [1206, 530] on button "Próximo" at bounding box center [1195, 530] width 104 height 32
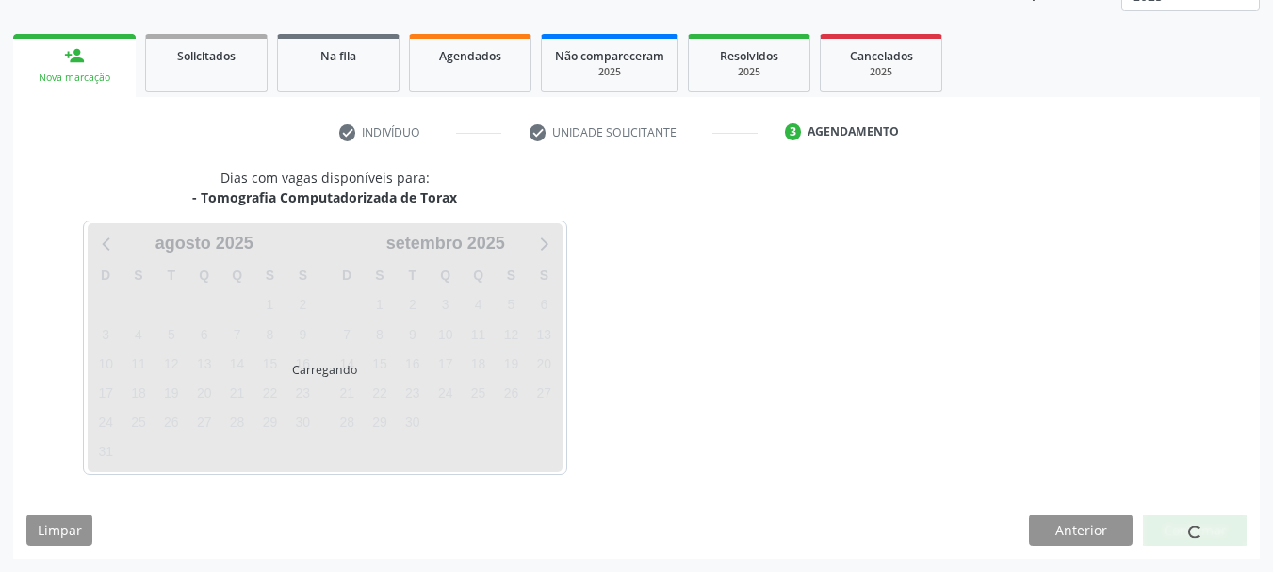
scroll to position [248, 0]
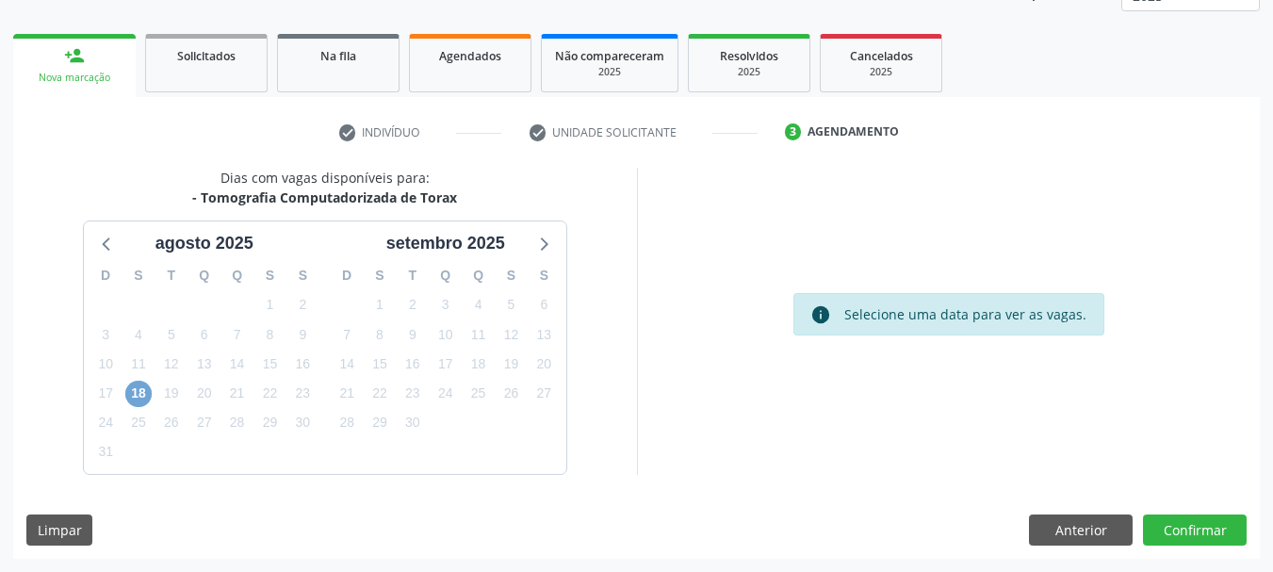
click at [138, 393] on span "18" at bounding box center [138, 394] width 26 height 26
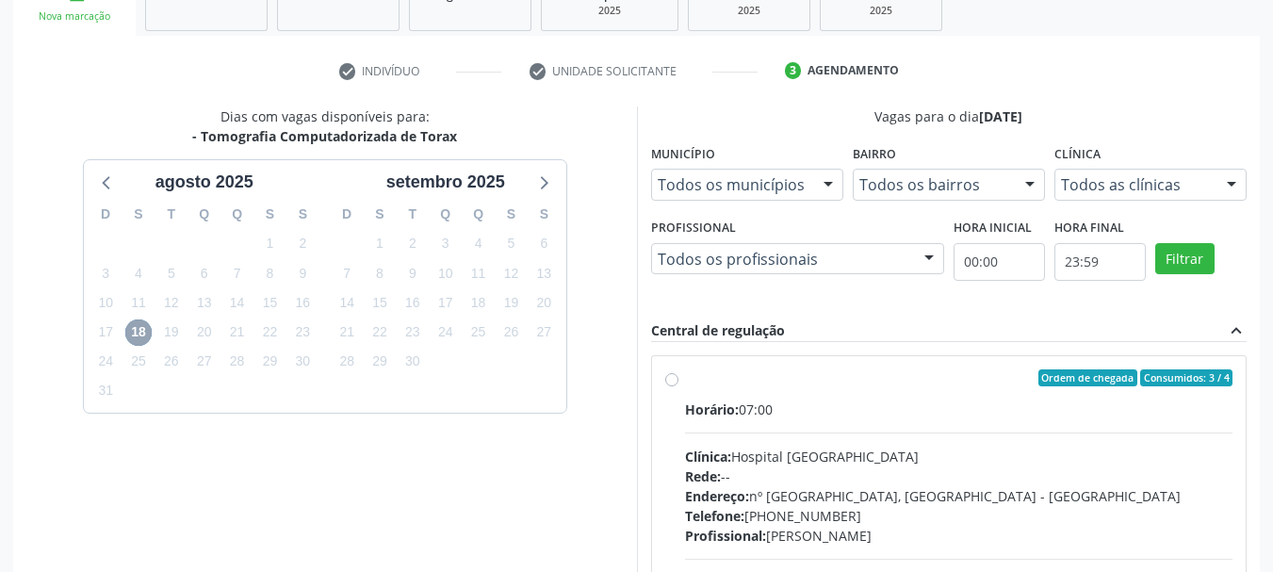
scroll to position [342, 0]
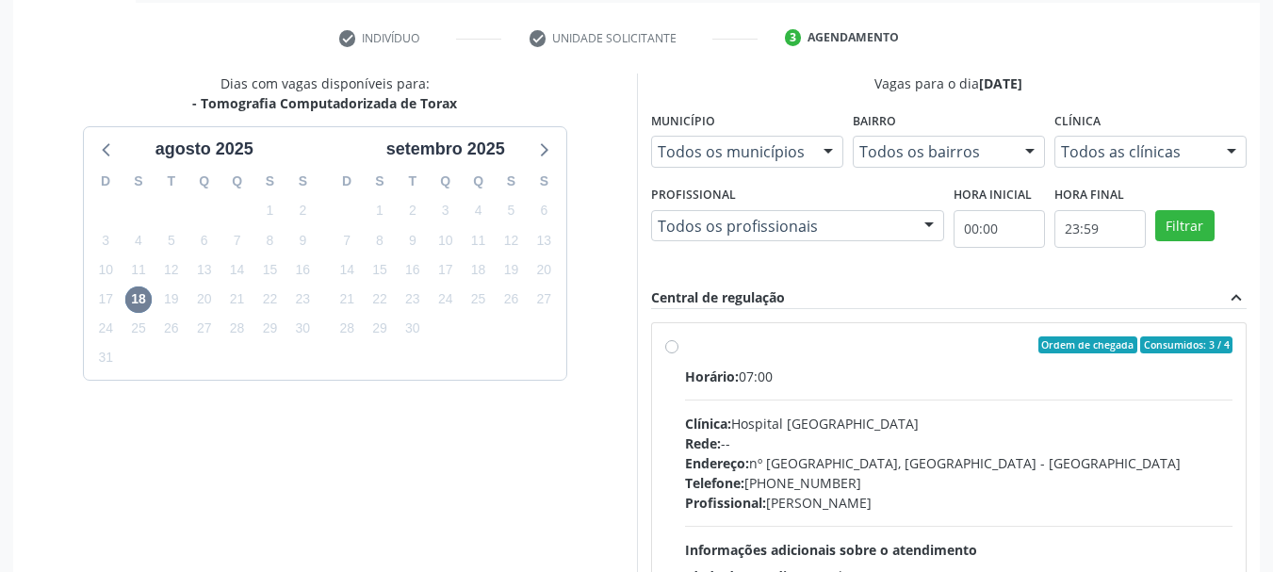
click at [685, 347] on label "Ordem de chegada Consumidos: 3 / 4 Horário: 07:00 Clínica: Hospital Santa Marta…" at bounding box center [959, 480] width 548 height 289
click at [670, 347] on input "Ordem de chegada Consumidos: 3 / 4 Horário: 07:00 Clínica: Hospital Santa Marta…" at bounding box center [671, 344] width 13 height 17
radio input "true"
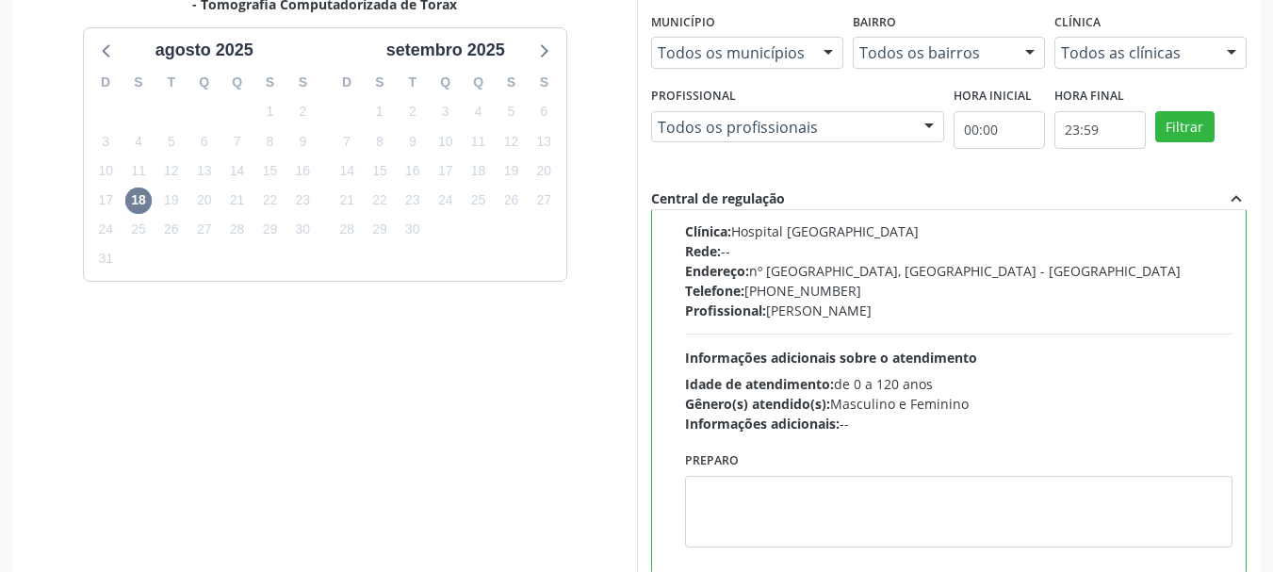
scroll to position [554, 0]
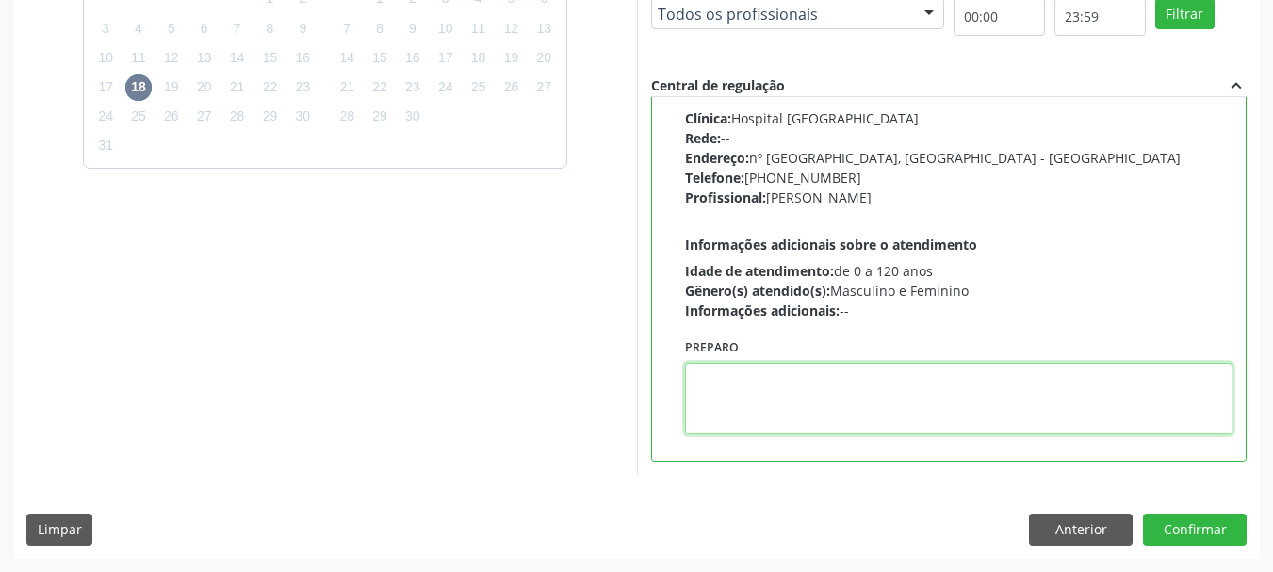
click at [763, 420] on textarea at bounding box center [959, 399] width 548 height 72
type textarea "com contraste"
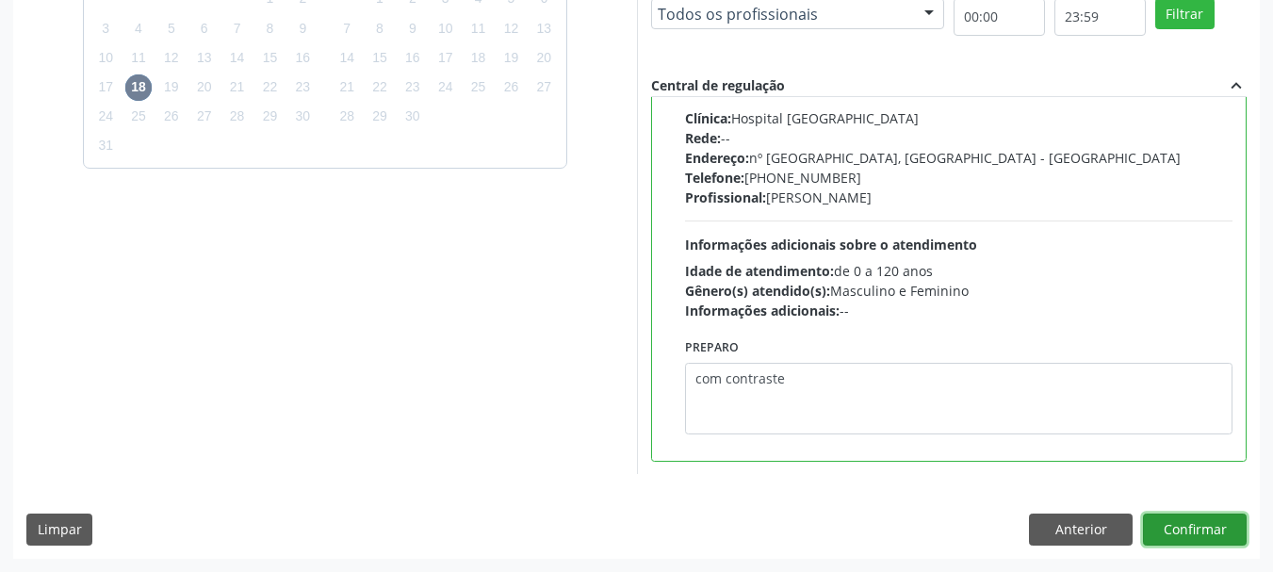
click at [1218, 533] on button "Confirmar" at bounding box center [1195, 530] width 104 height 32
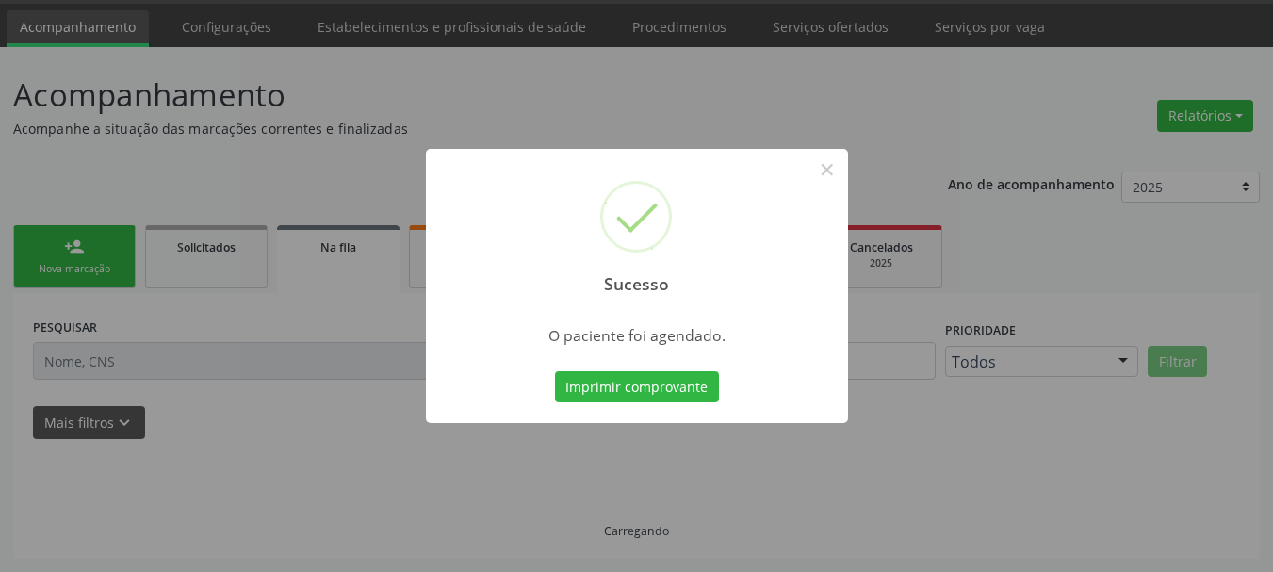
scroll to position [57, 0]
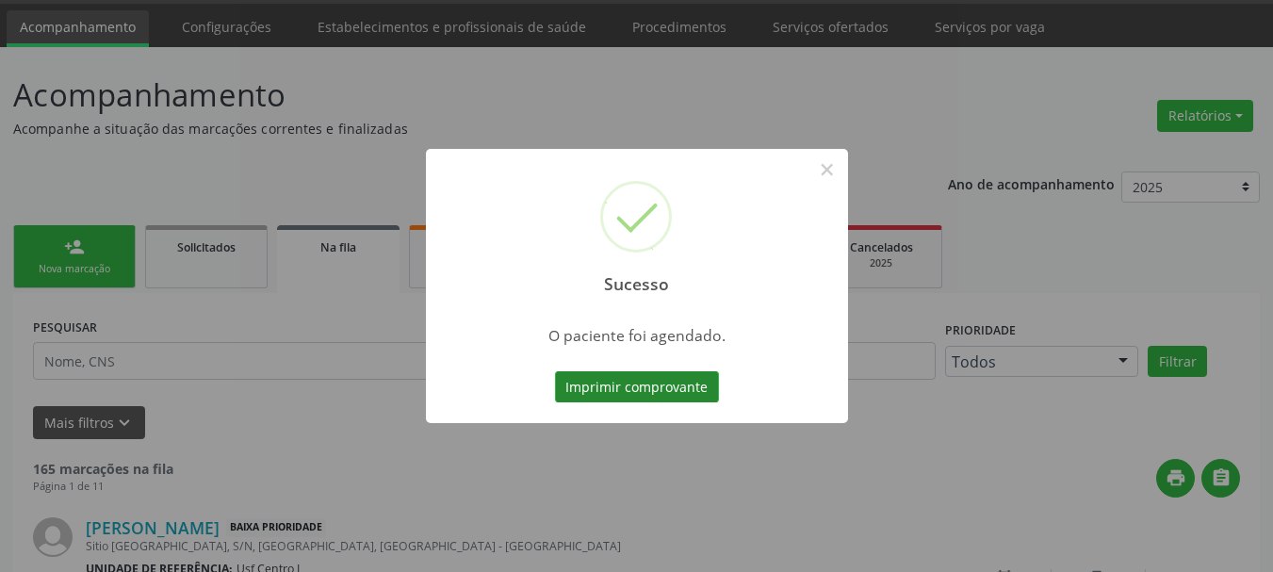
click at [586, 395] on button "Imprimir comprovante" at bounding box center [637, 387] width 164 height 32
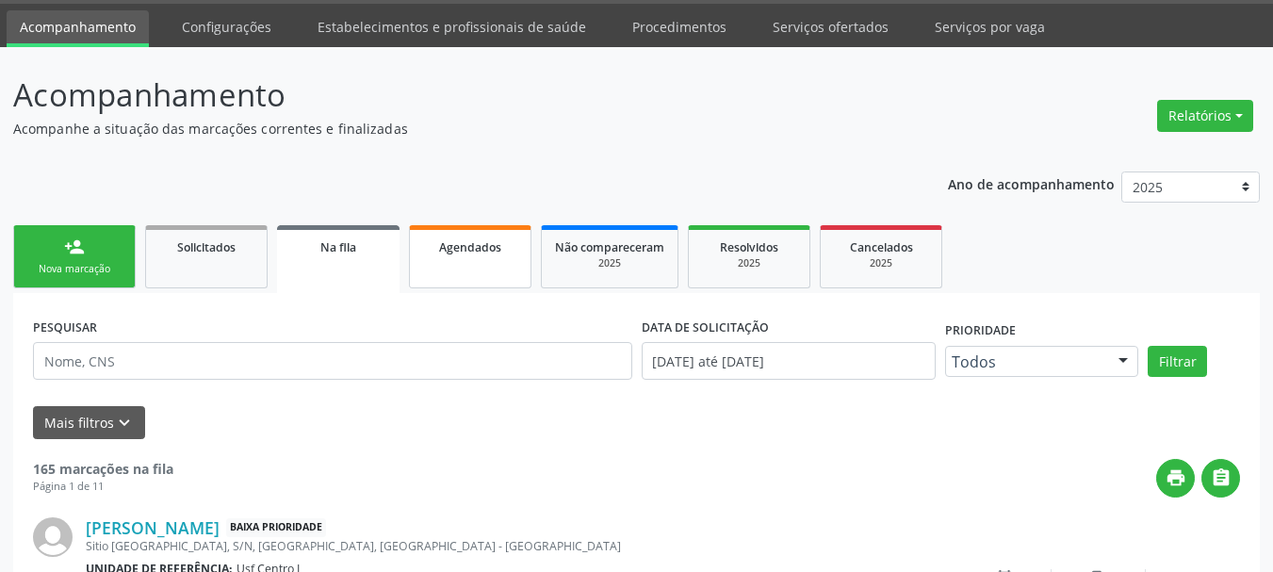
click at [493, 246] on span "Agendados" at bounding box center [470, 247] width 62 height 16
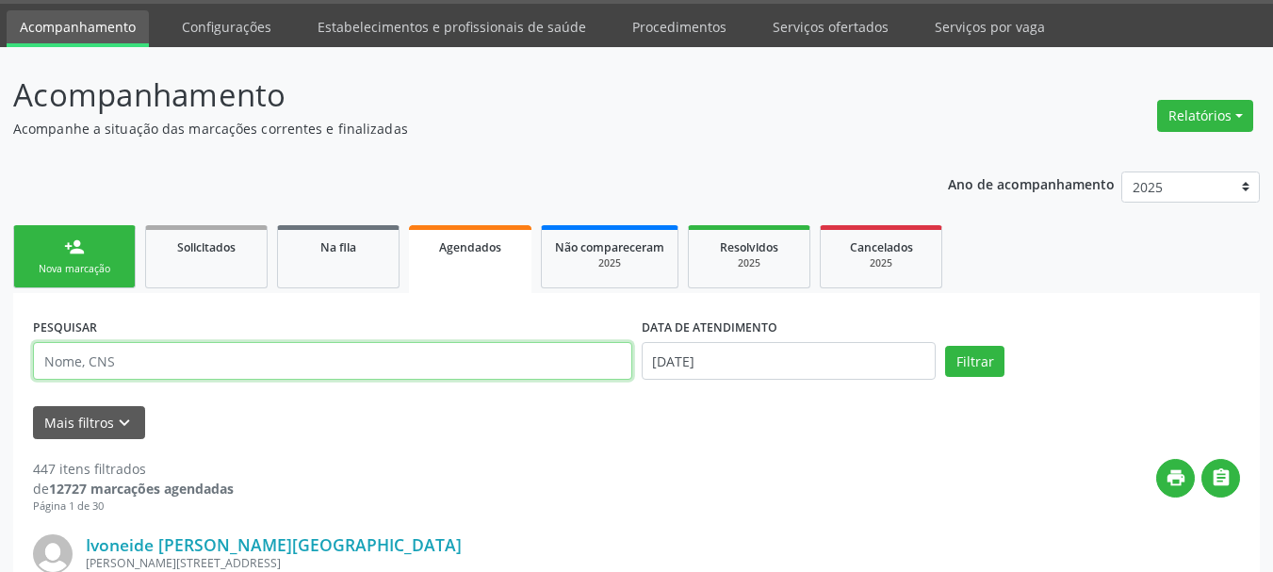
paste input "700 0074 9683 9102"
type input "700 0074 9683 9102"
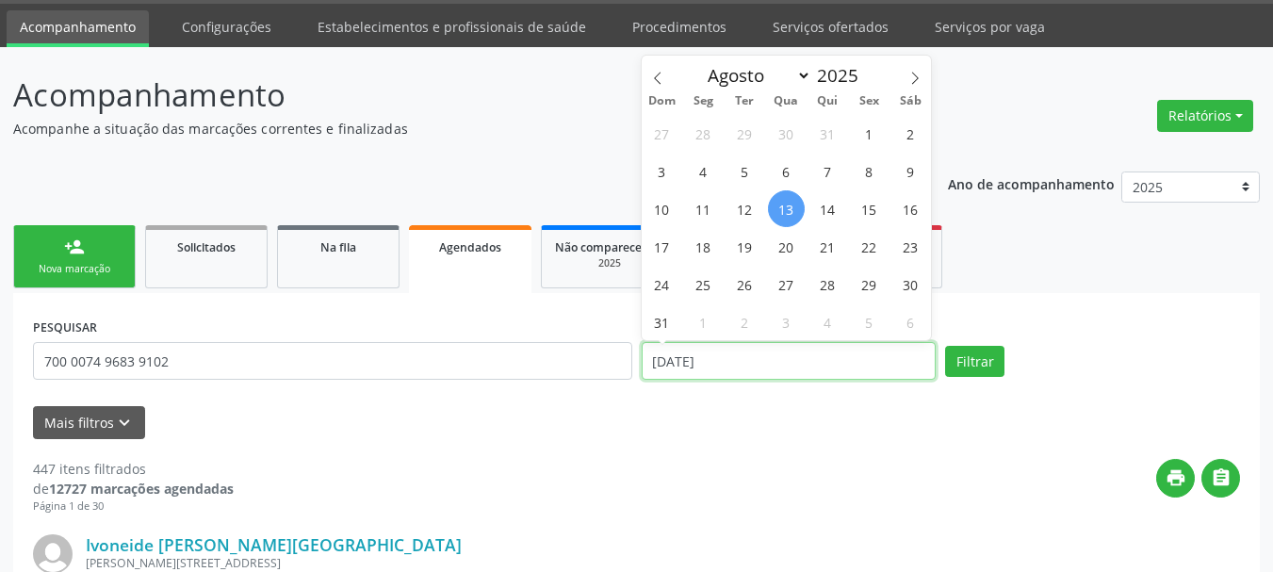
click at [701, 368] on input "[DATE]" at bounding box center [789, 361] width 295 height 38
click at [709, 242] on span "18" at bounding box center [703, 246] width 37 height 37
type input "1[DATE]"
click at [709, 242] on span "18" at bounding box center [703, 246] width 37 height 37
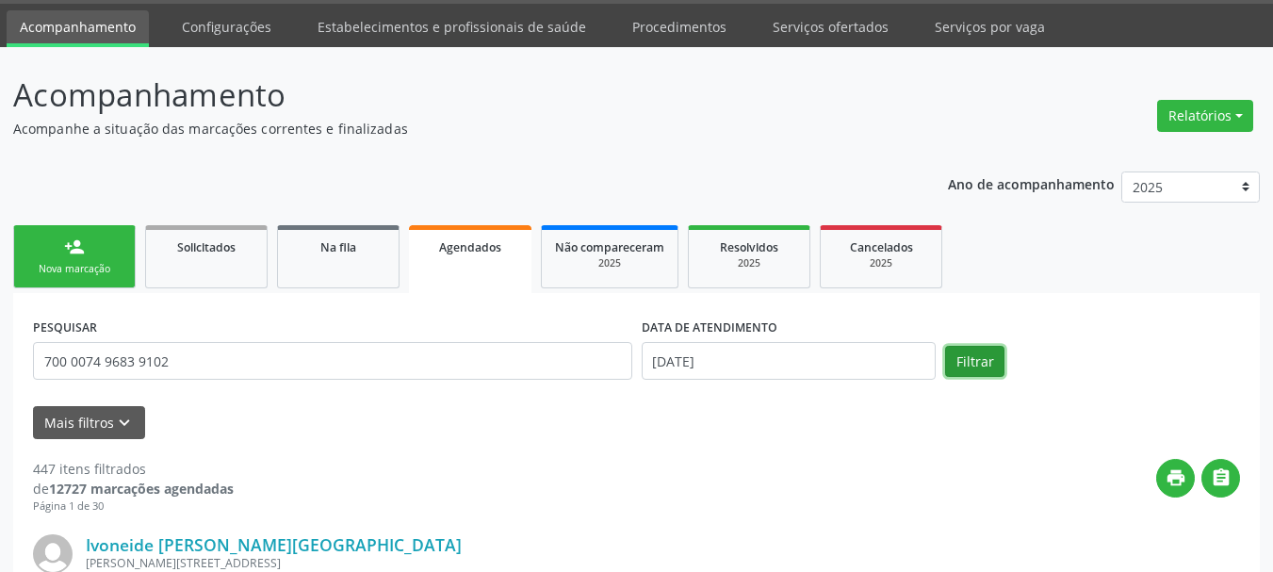
click at [986, 353] on button "Filtrar" at bounding box center [974, 362] width 59 height 32
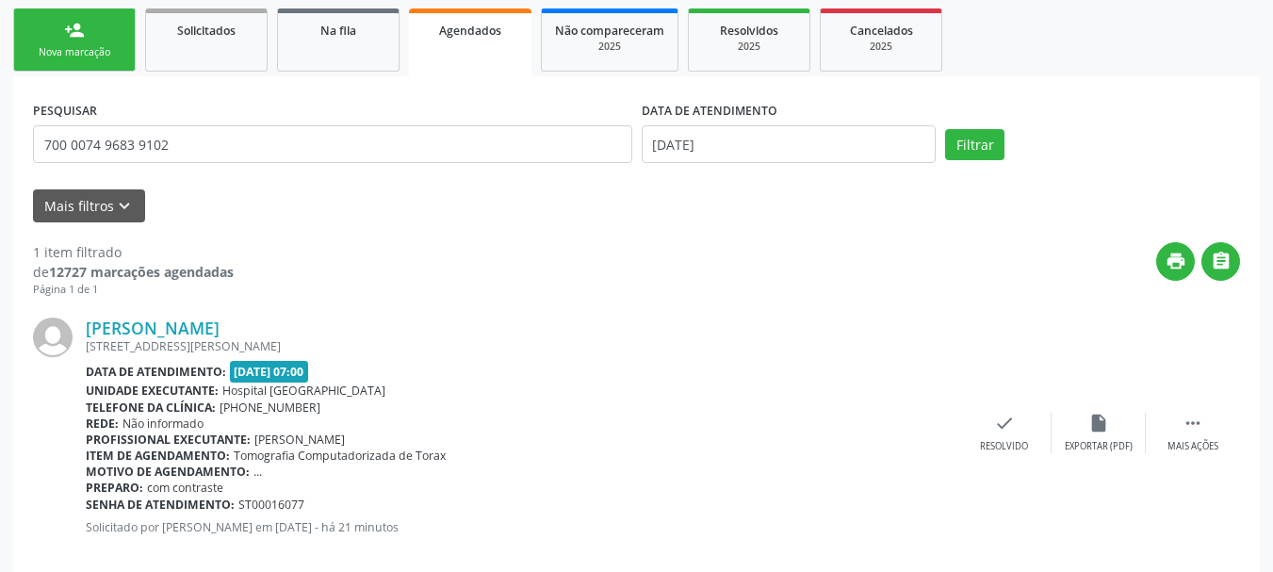
scroll to position [302, 0]
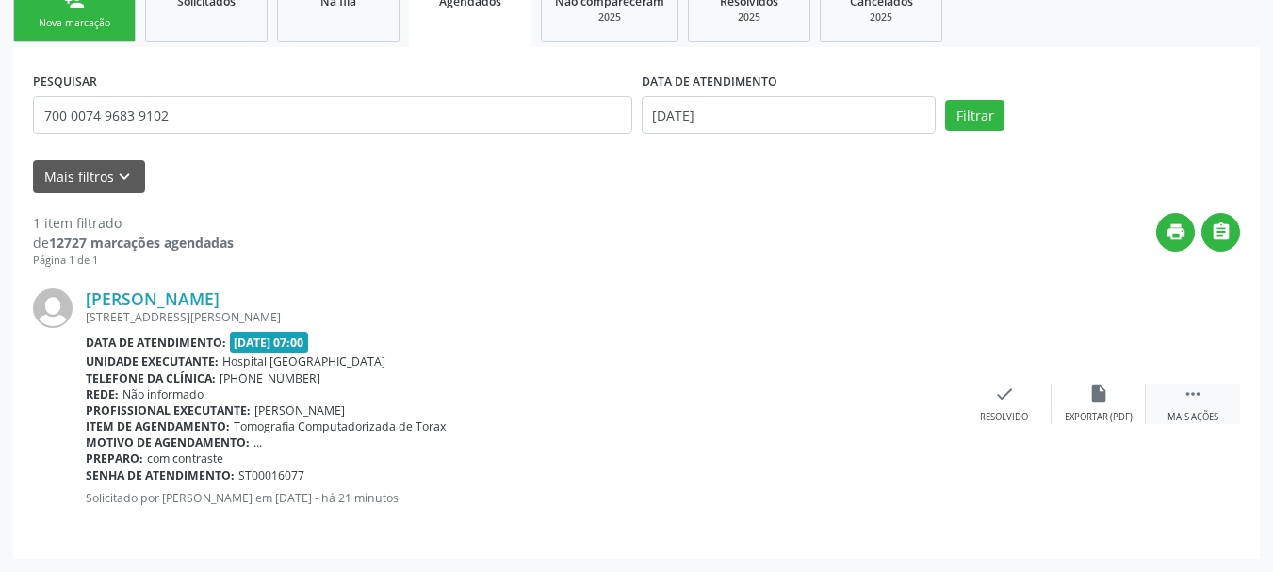
click at [1199, 396] on icon "" at bounding box center [1192, 393] width 21 height 21
click at [836, 409] on div "print Imprimir" at bounding box center [816, 403] width 94 height 41
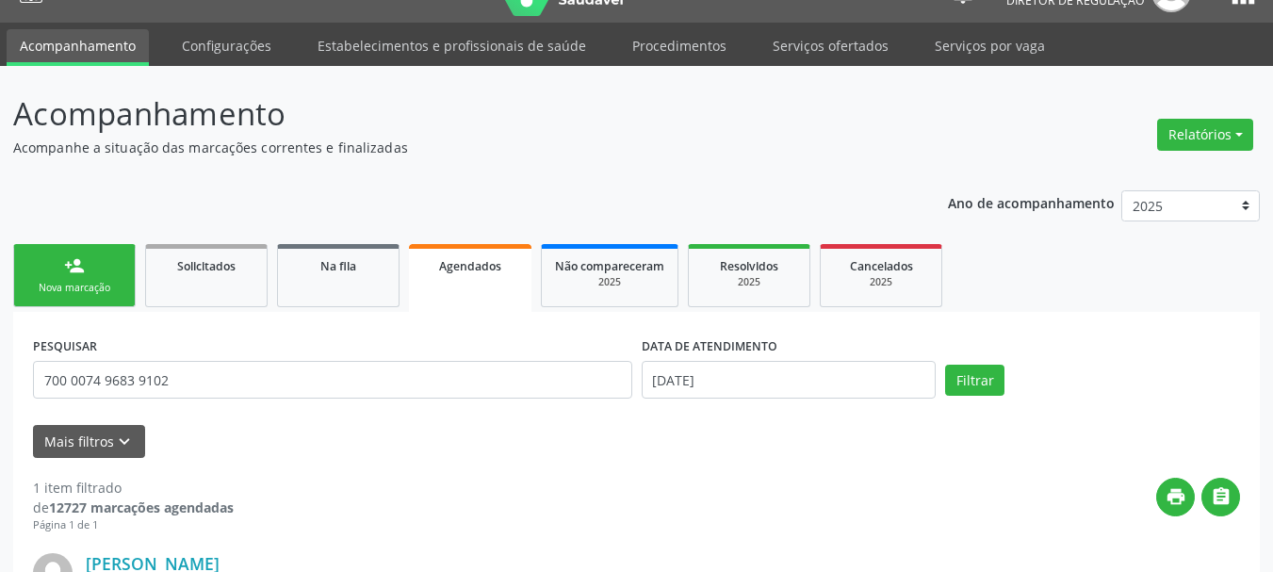
scroll to position [20, 0]
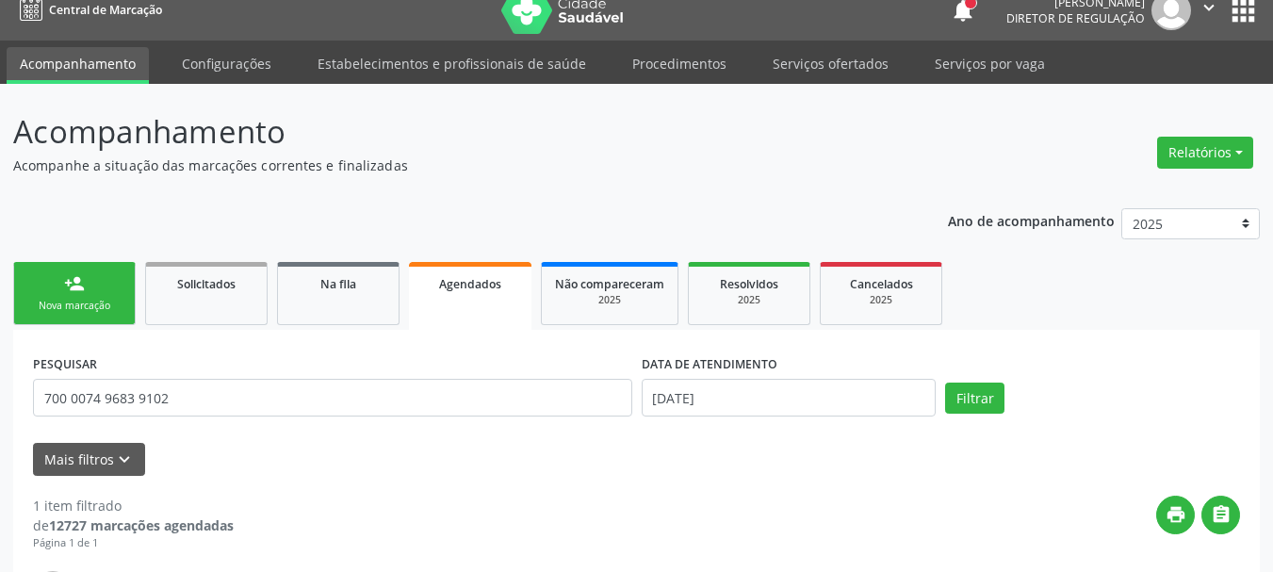
click at [1230, 8] on button "apps" at bounding box center [1243, 10] width 33 height 33
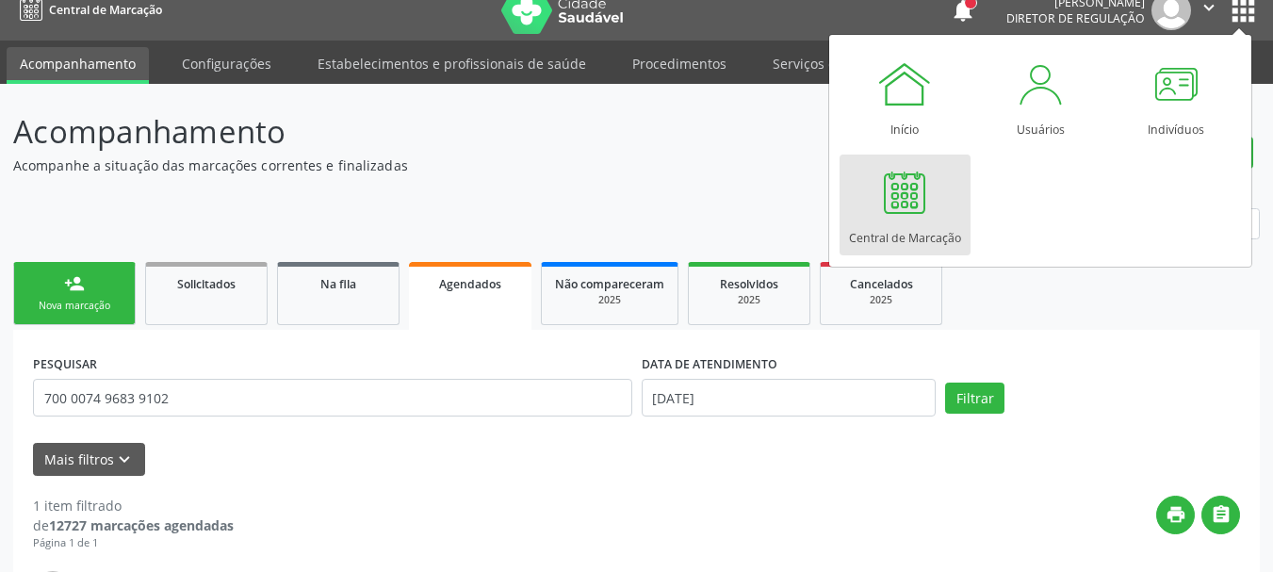
click at [926, 186] on div at bounding box center [904, 192] width 57 height 57
